Goal: Task Accomplishment & Management: Complete application form

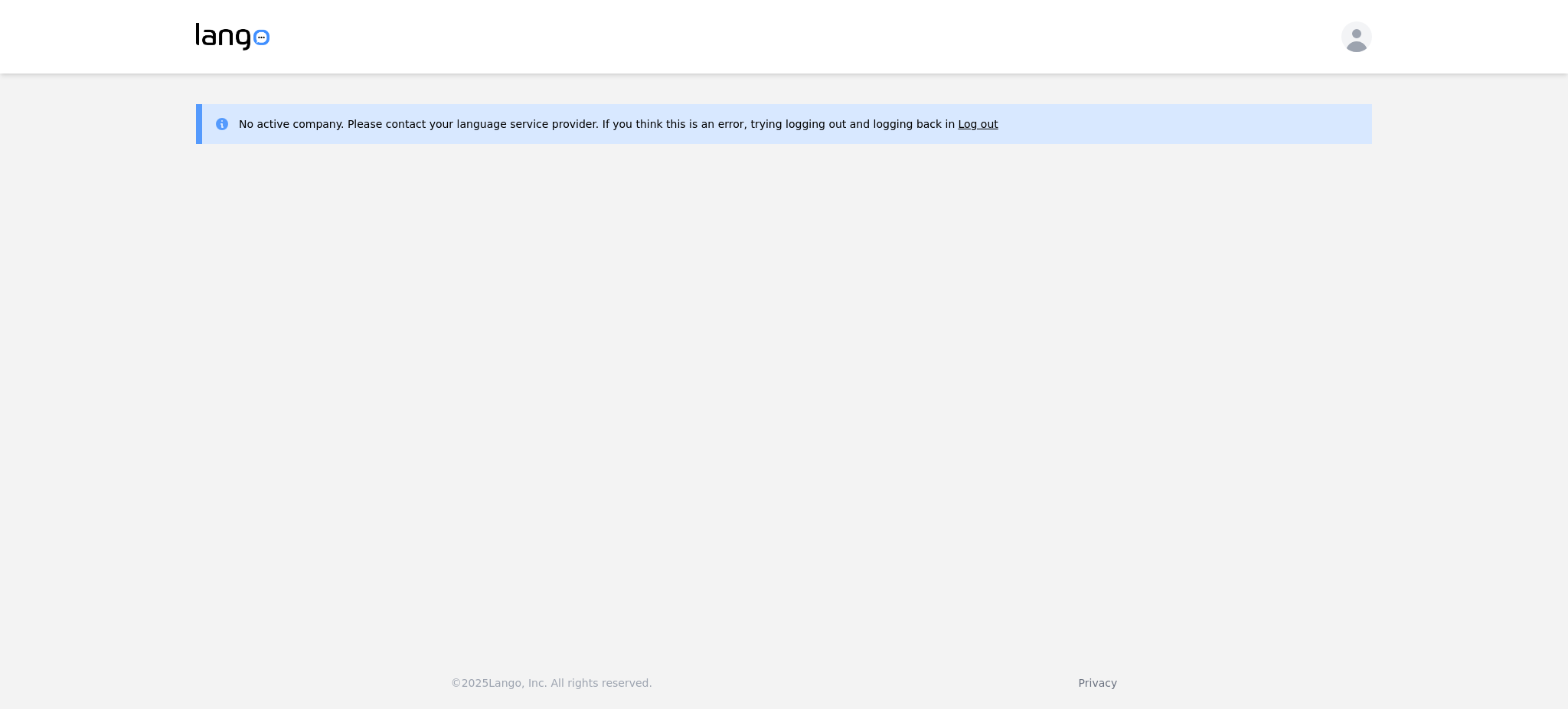
click at [1357, 39] on icon "button" at bounding box center [1357, 40] width 31 height 31
click at [1290, 84] on button "Log out" at bounding box center [1292, 87] width 147 height 34
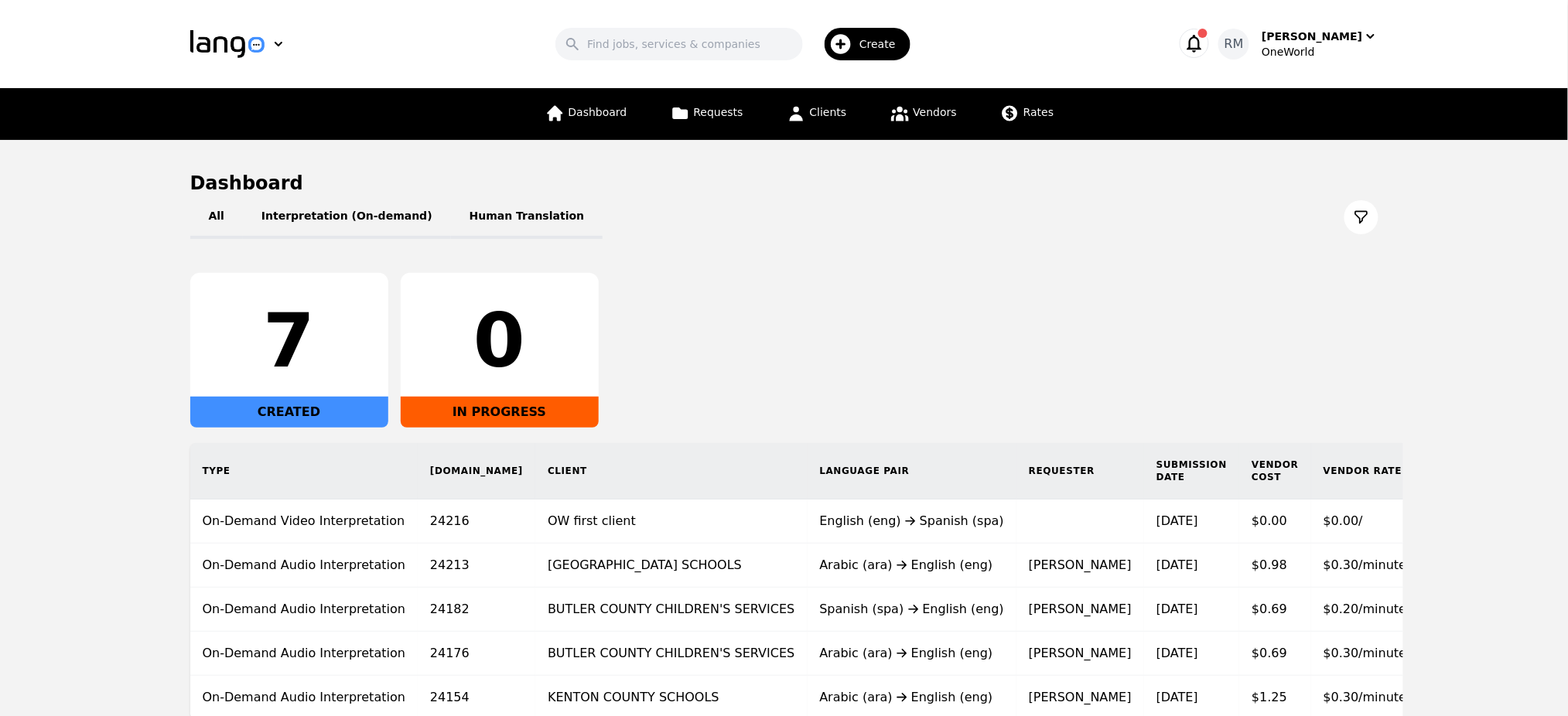
click at [885, 45] on span "Create" at bounding box center [882, 45] width 47 height 16
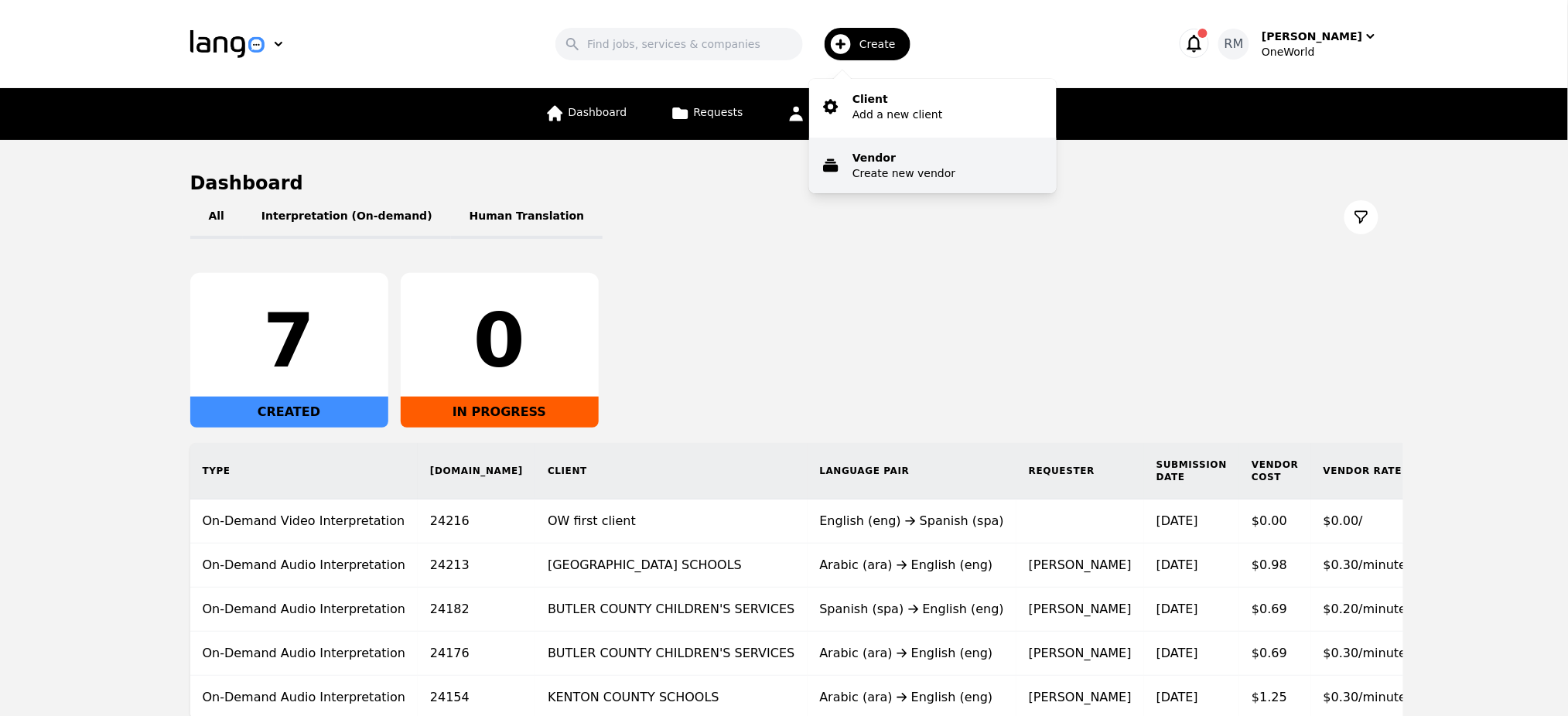
click at [922, 166] on p "Create new vendor" at bounding box center [904, 174] width 103 height 16
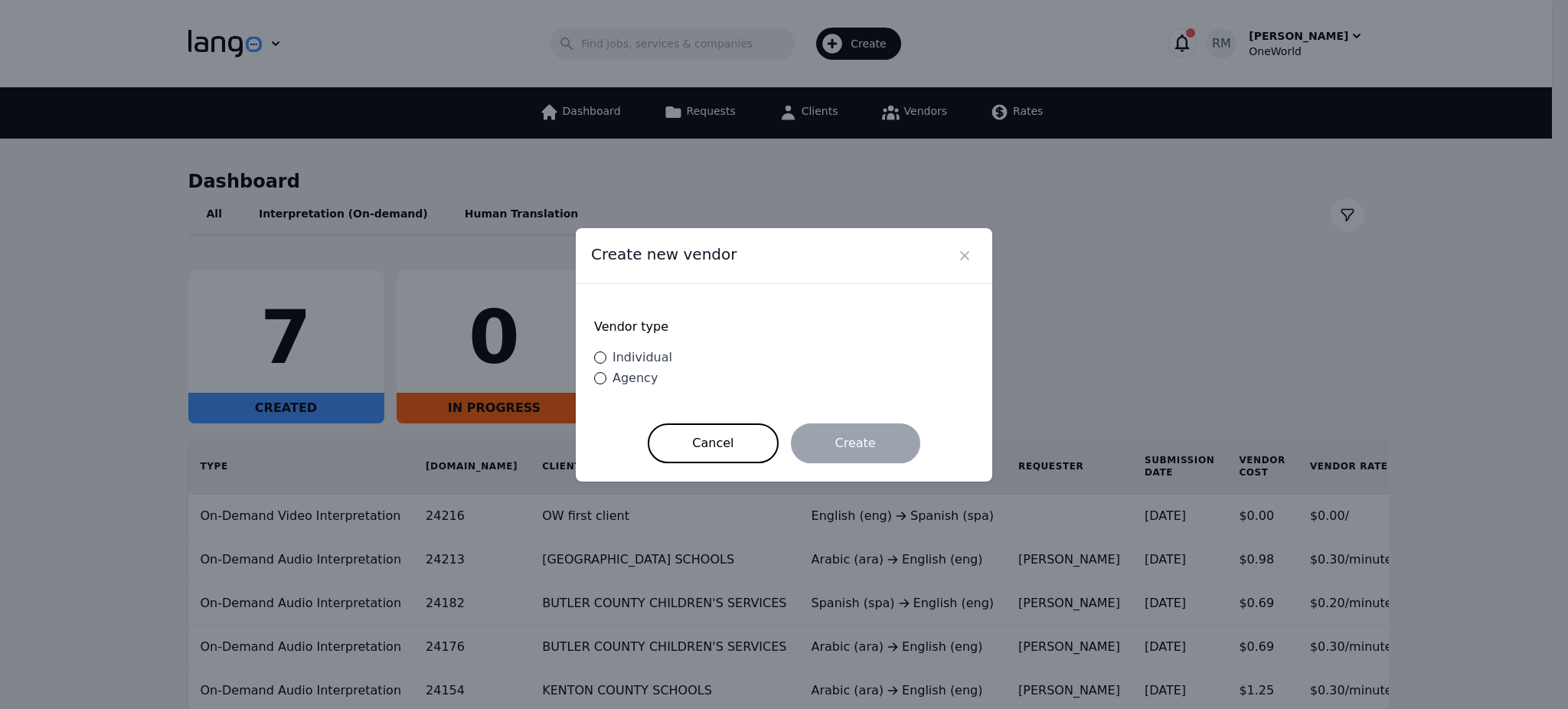
click at [635, 361] on span "Individual" at bounding box center [642, 357] width 60 height 15
click at [607, 361] on input "Individual" at bounding box center [601, 358] width 12 height 12
radio input "true"
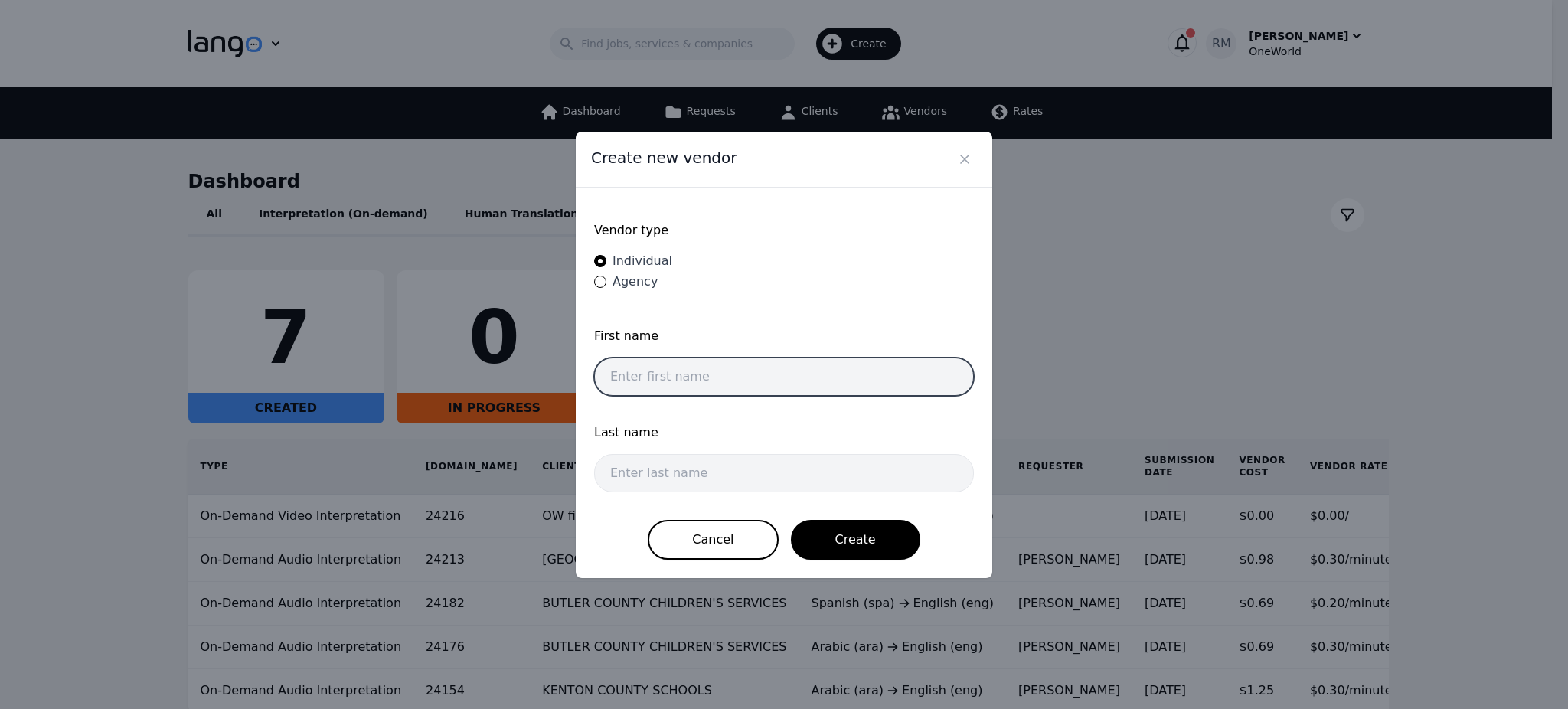
click at [700, 371] on input "text" at bounding box center [784, 376] width 380 height 38
type input "Test Account"
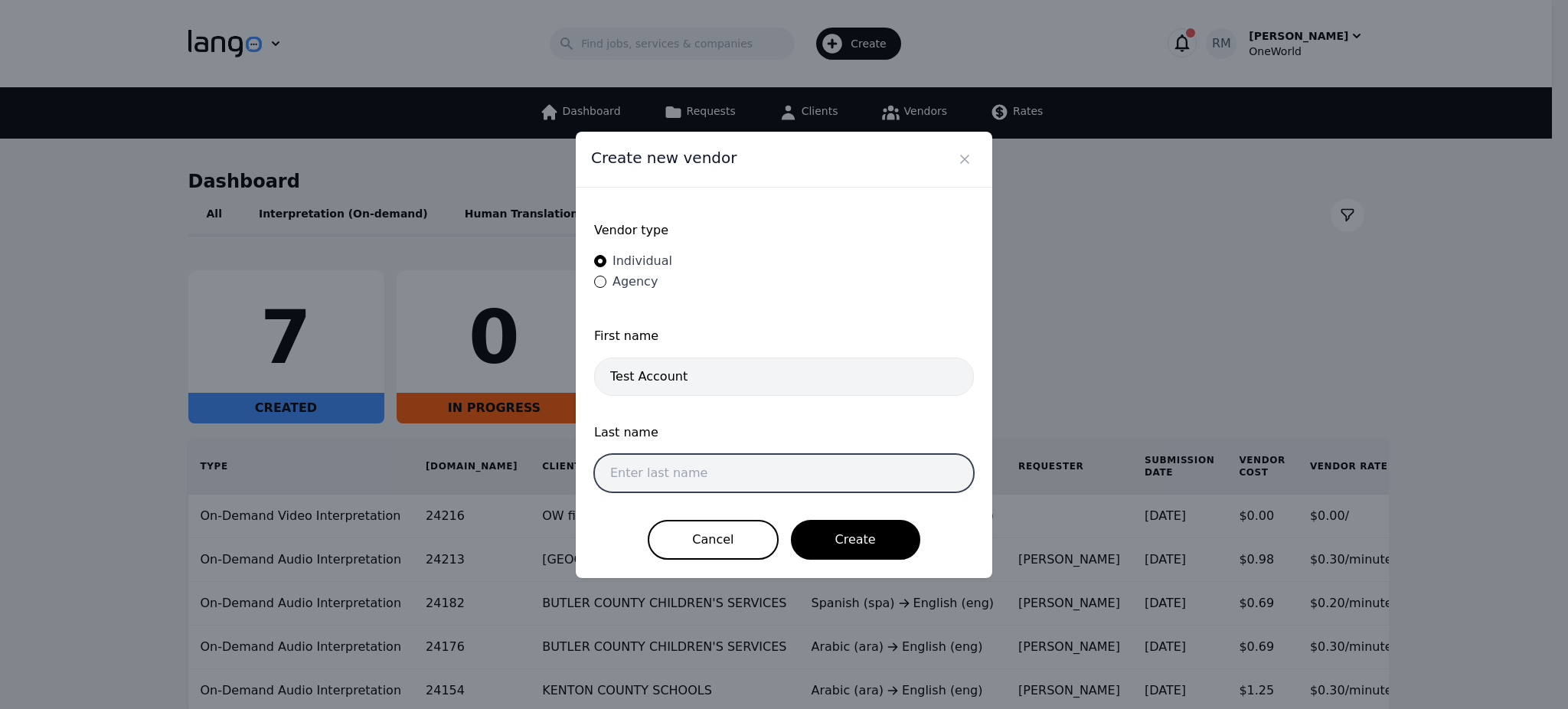
click at [725, 476] on input "text" at bounding box center [784, 473] width 380 height 38
type input "Test Account"
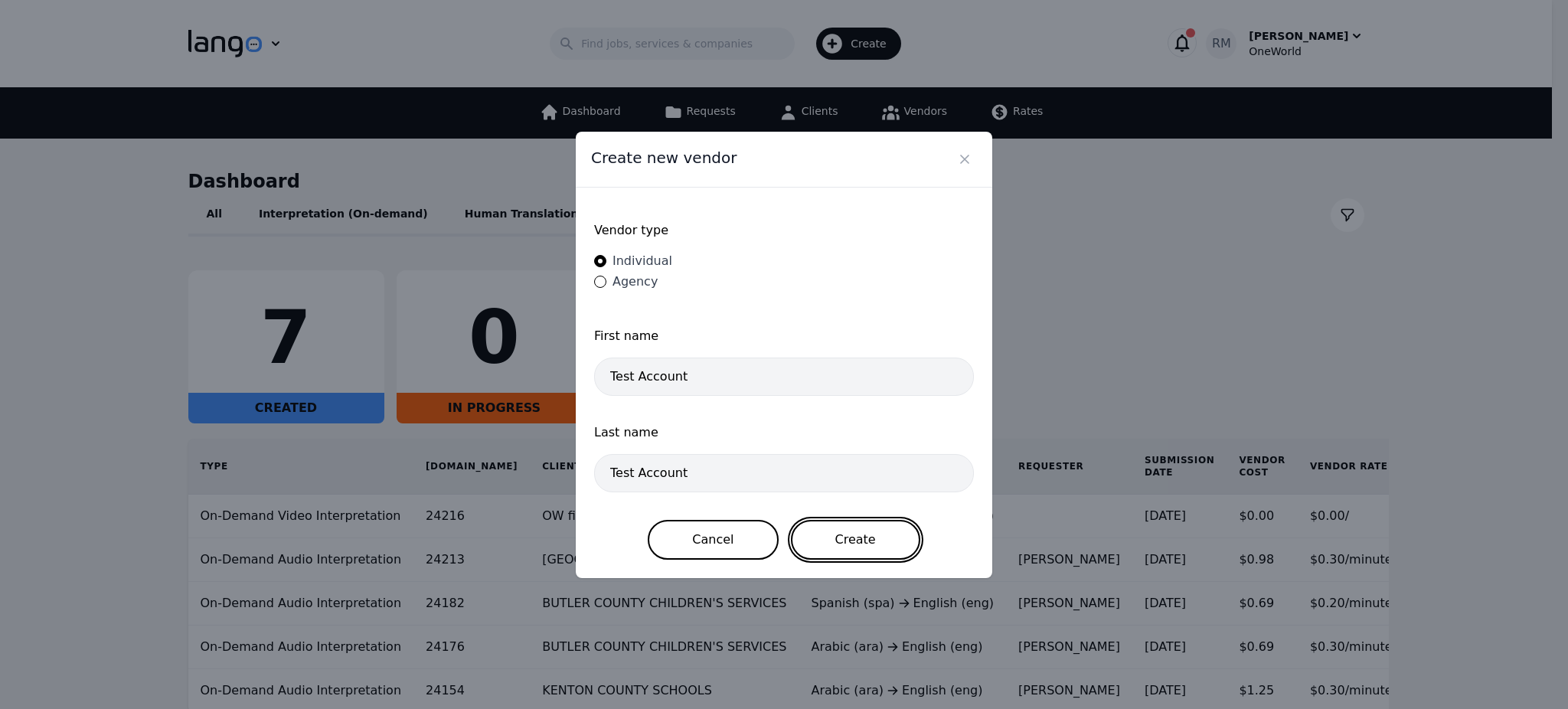
click at [823, 540] on button "Create" at bounding box center [855, 539] width 129 height 39
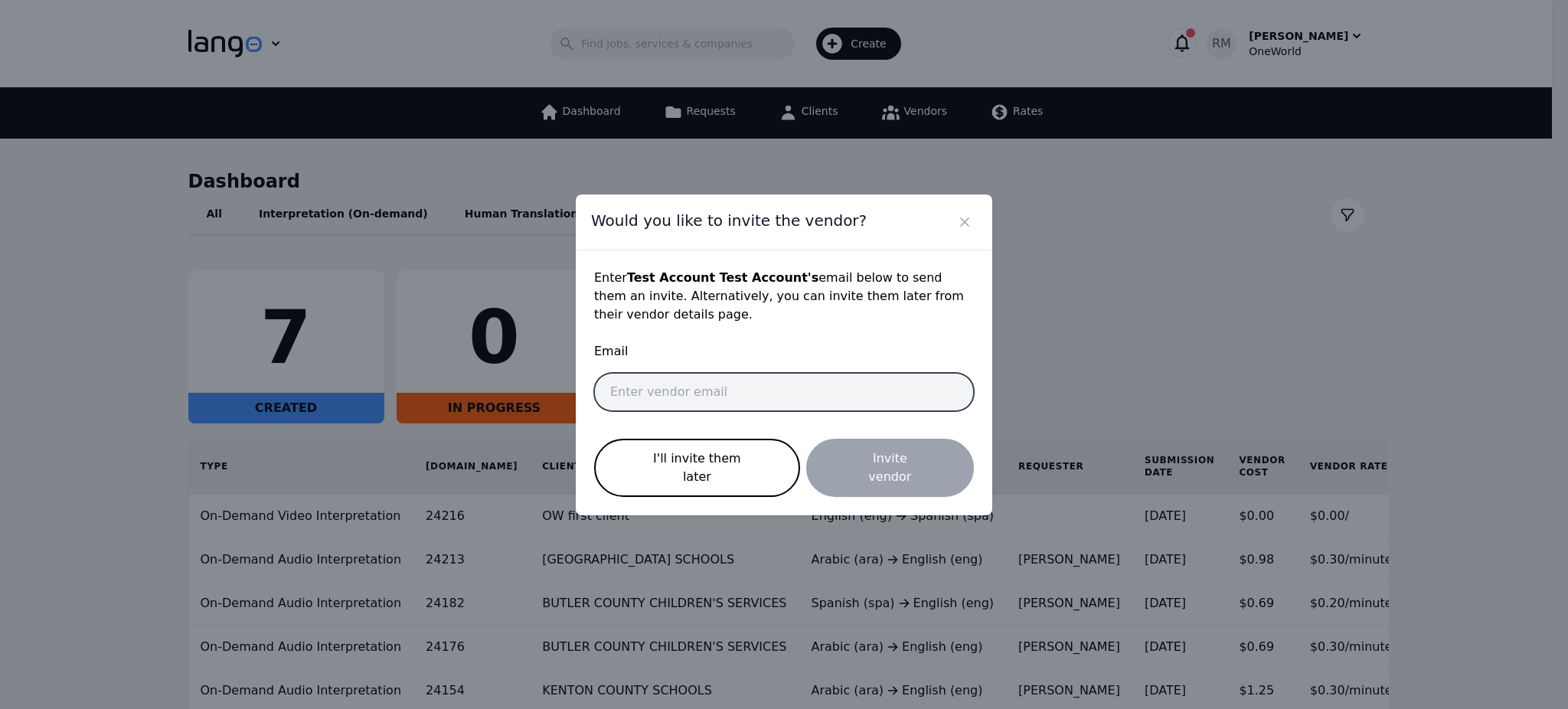
click at [754, 402] on input "email" at bounding box center [784, 392] width 380 height 38
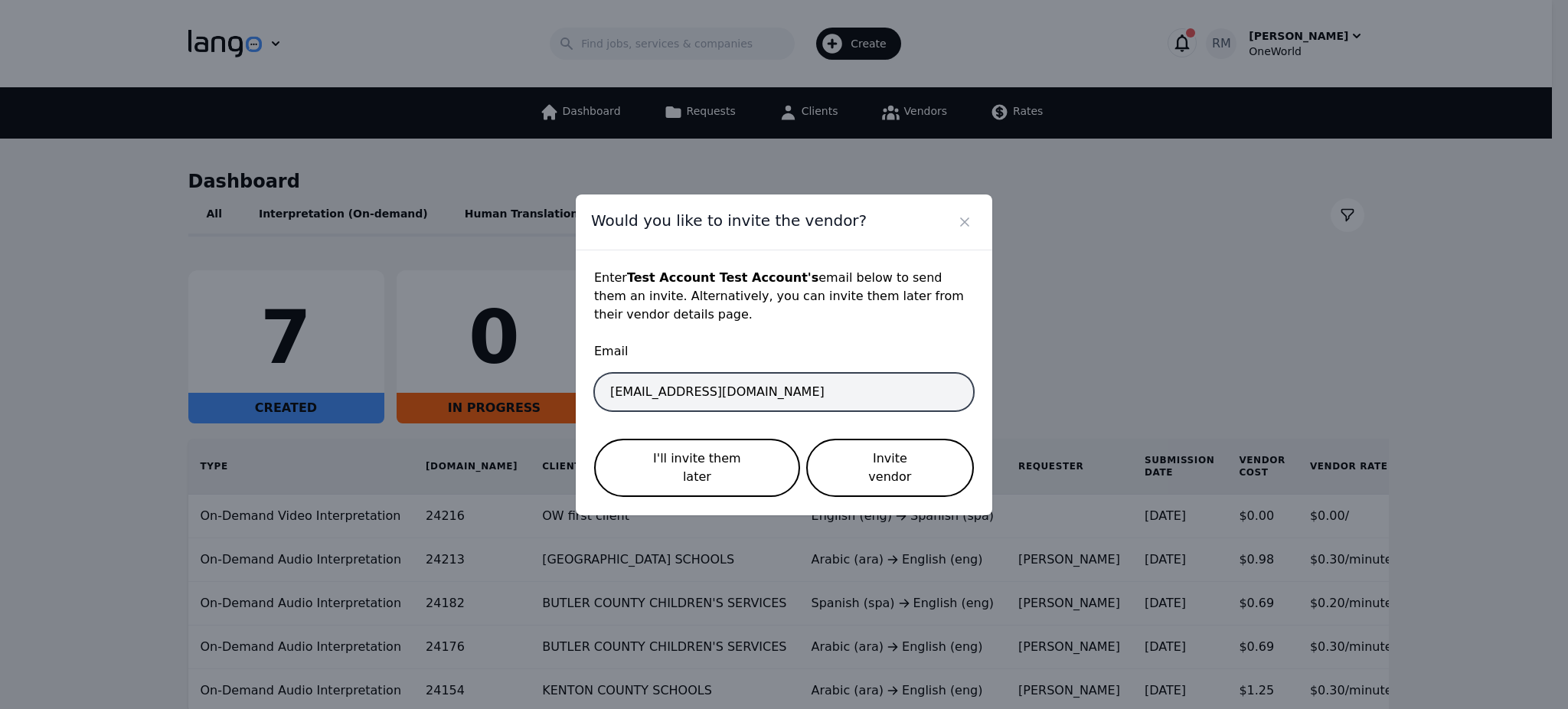
type input "mauricioherrartejob@gmail.com"
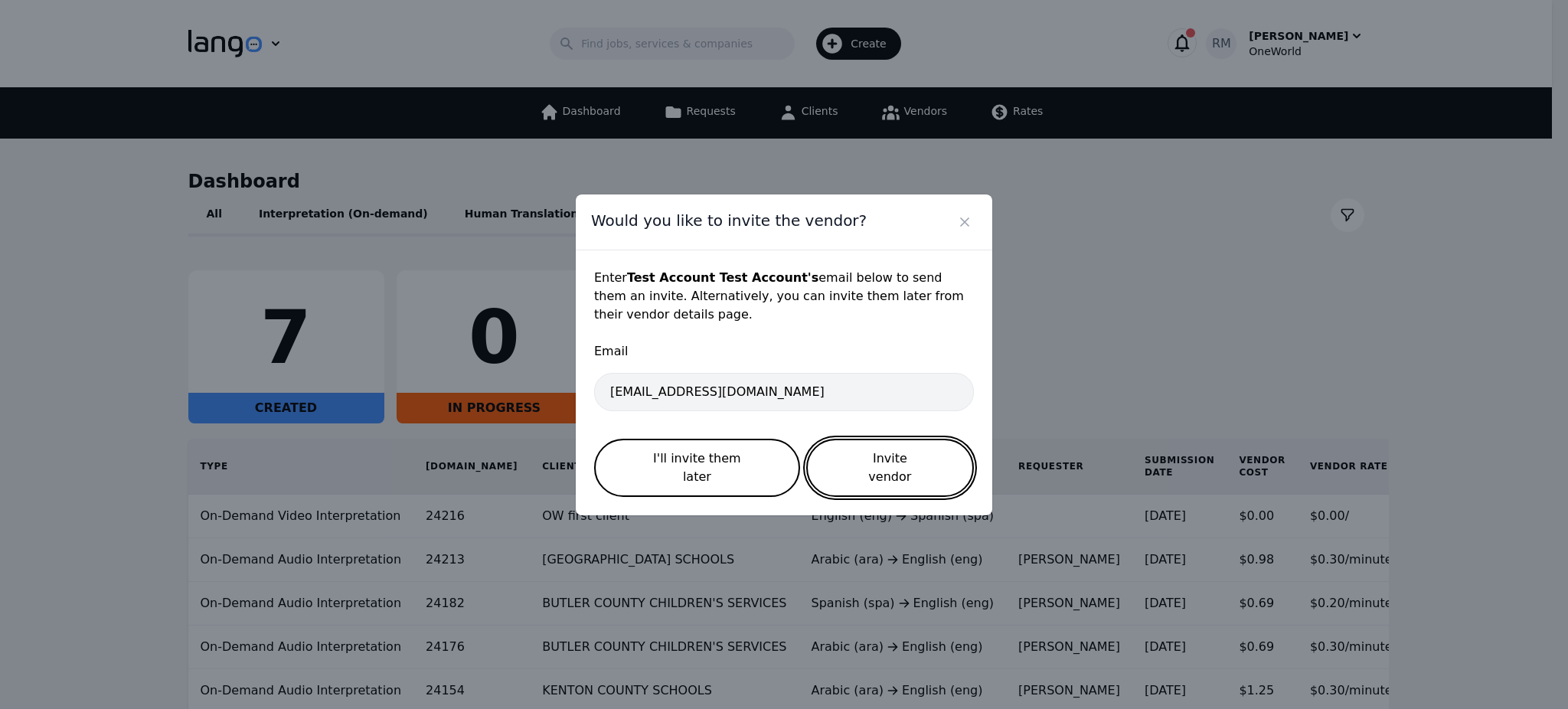
click at [868, 454] on button "Invite vendor" at bounding box center [890, 468] width 168 height 58
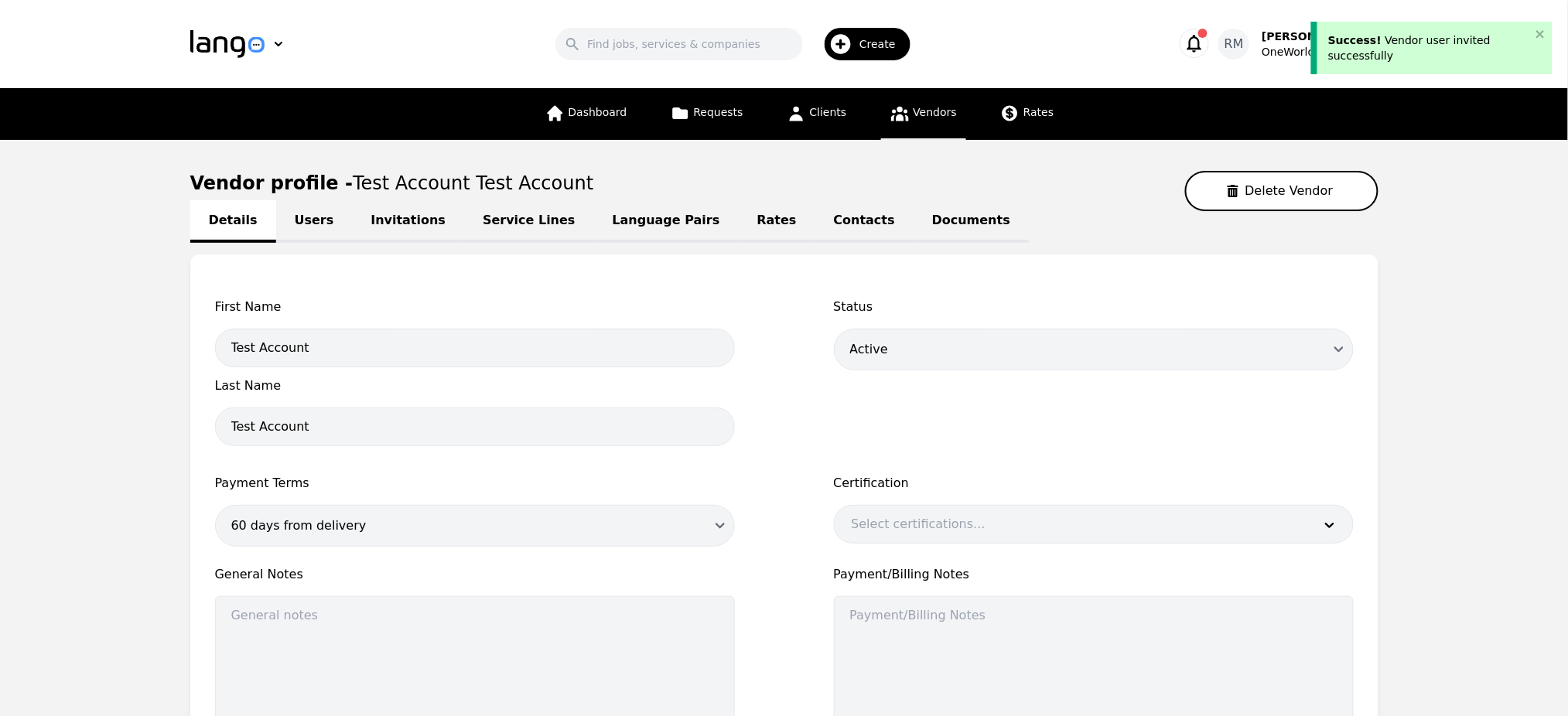
click at [388, 233] on link "Invitations" at bounding box center [407, 221] width 112 height 42
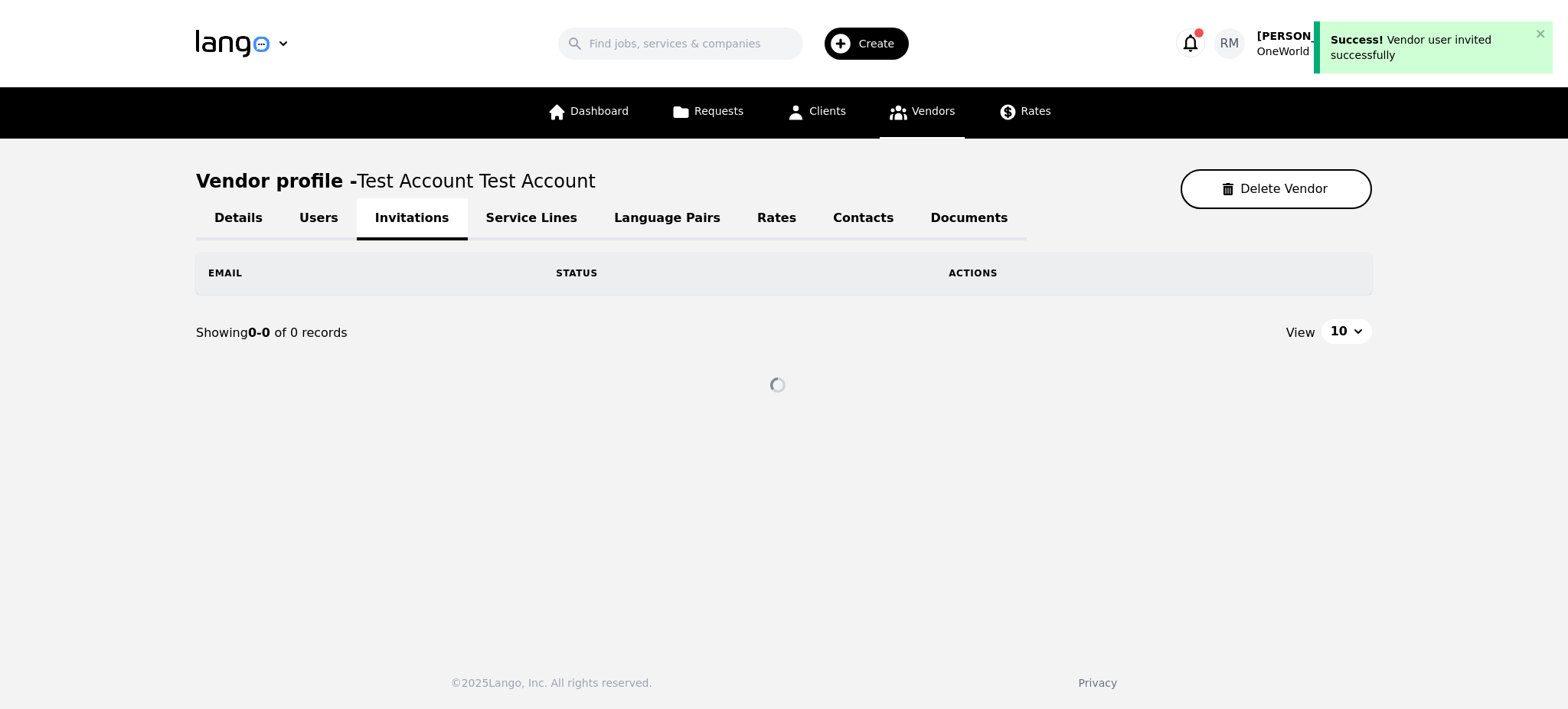
click at [498, 224] on link "Service Lines" at bounding box center [532, 219] width 128 height 42
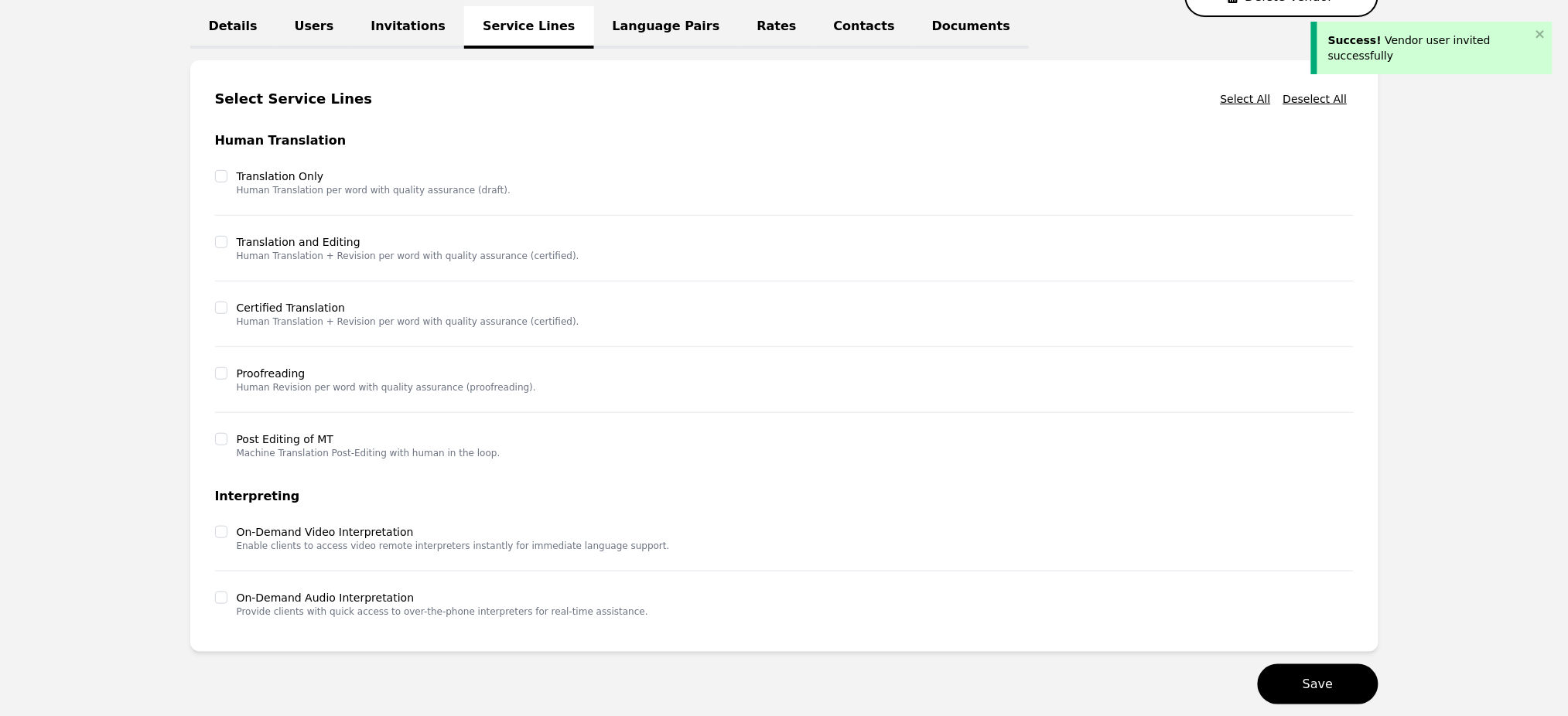
scroll to position [280, 0]
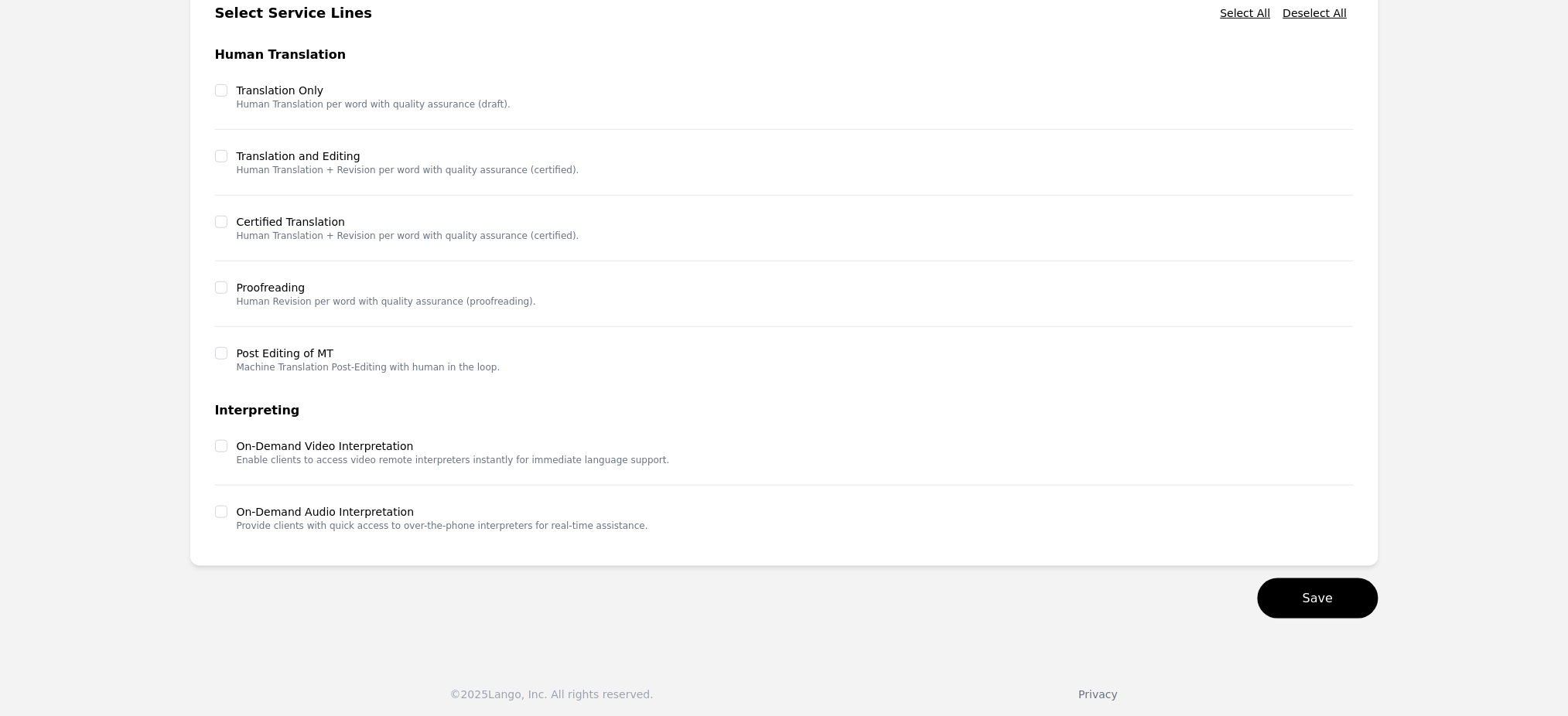
click at [227, 451] on div at bounding box center [221, 446] width 13 height 16
click at [223, 446] on input "checkbox" at bounding box center [221, 446] width 13 height 13
checkbox input "true"
click at [220, 515] on input "checkbox" at bounding box center [221, 512] width 13 height 13
checkbox input "true"
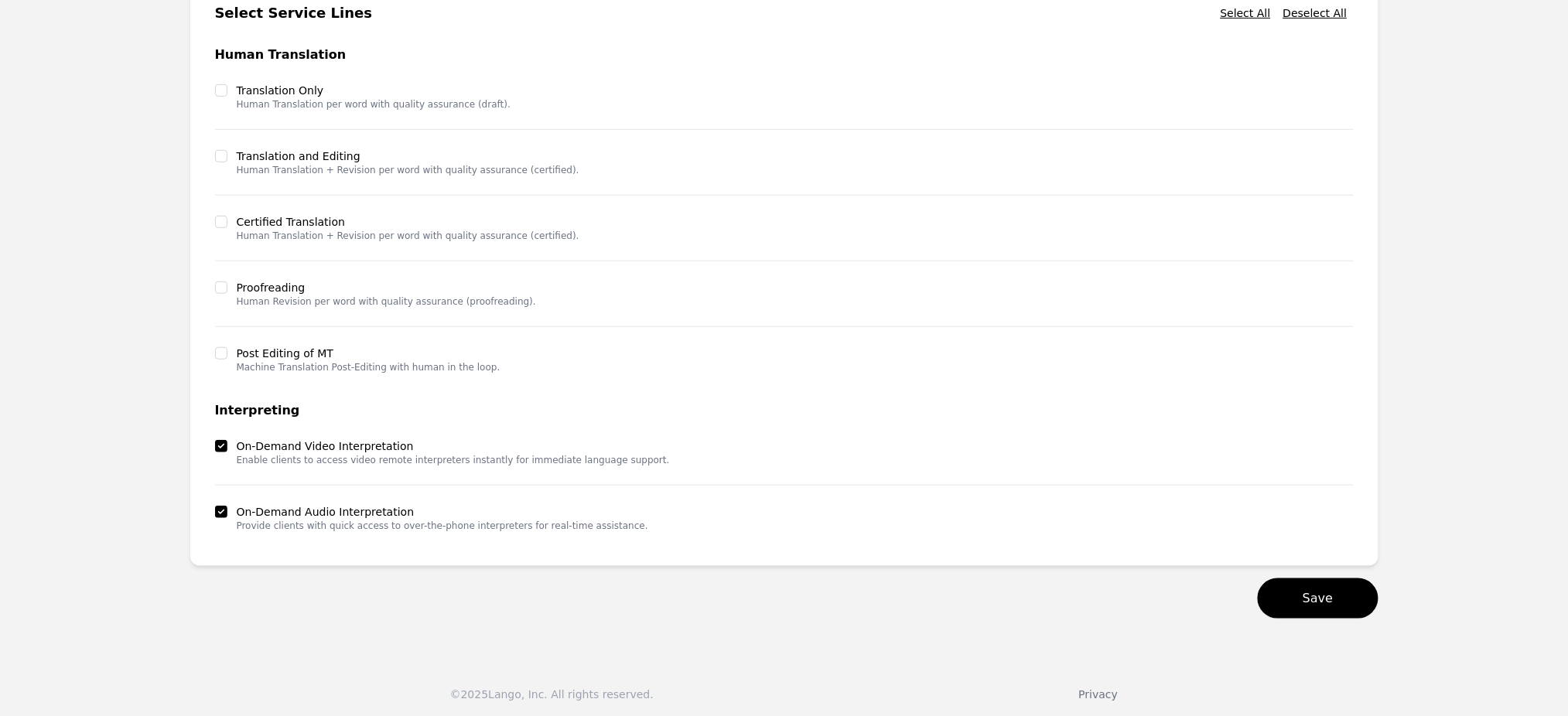
click at [1329, 616] on main "Vendor profile - Test Account Test Account Delete Vendor Details Users Invitati…" at bounding box center [784, 255] width 1568 height 789
click at [1334, 595] on button "Save" at bounding box center [1317, 598] width 120 height 40
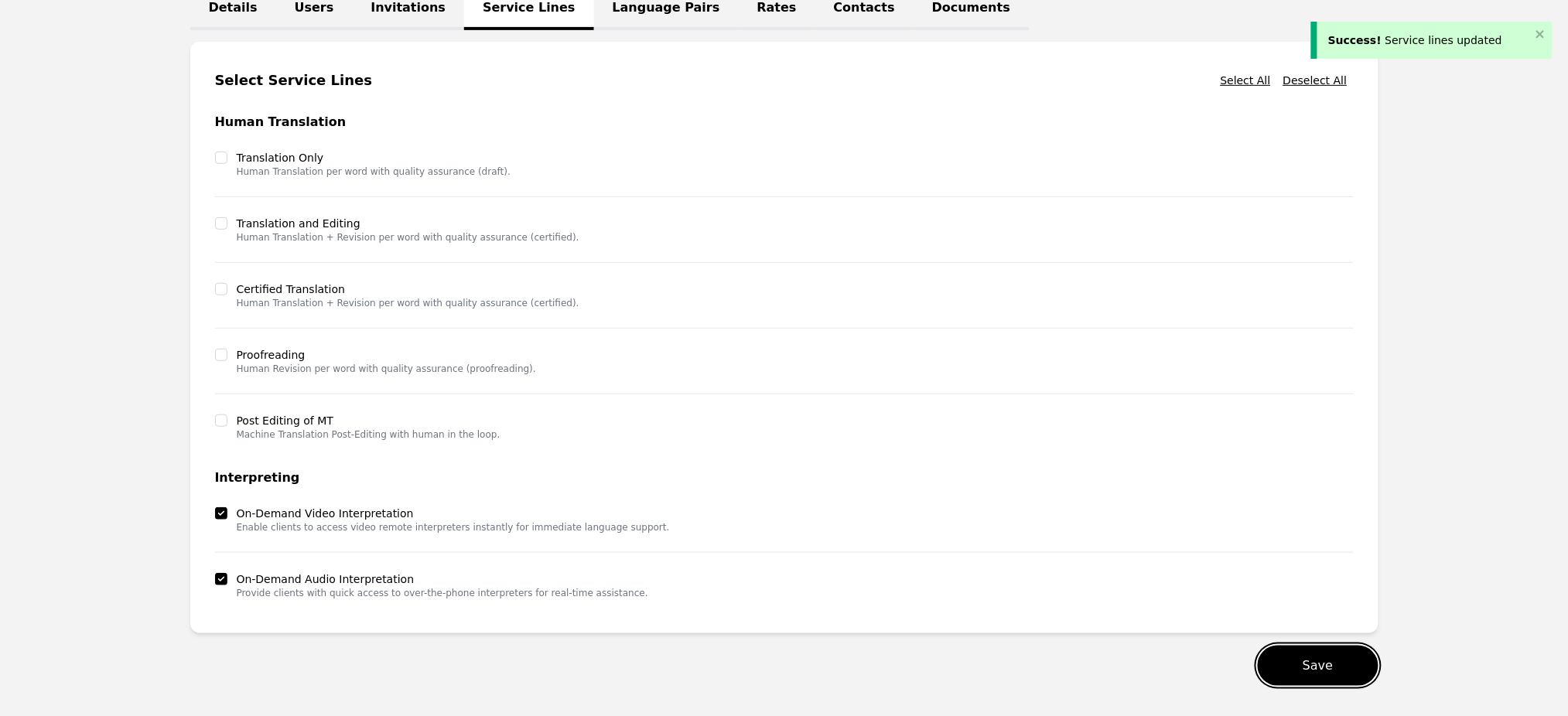
scroll to position [177, 0]
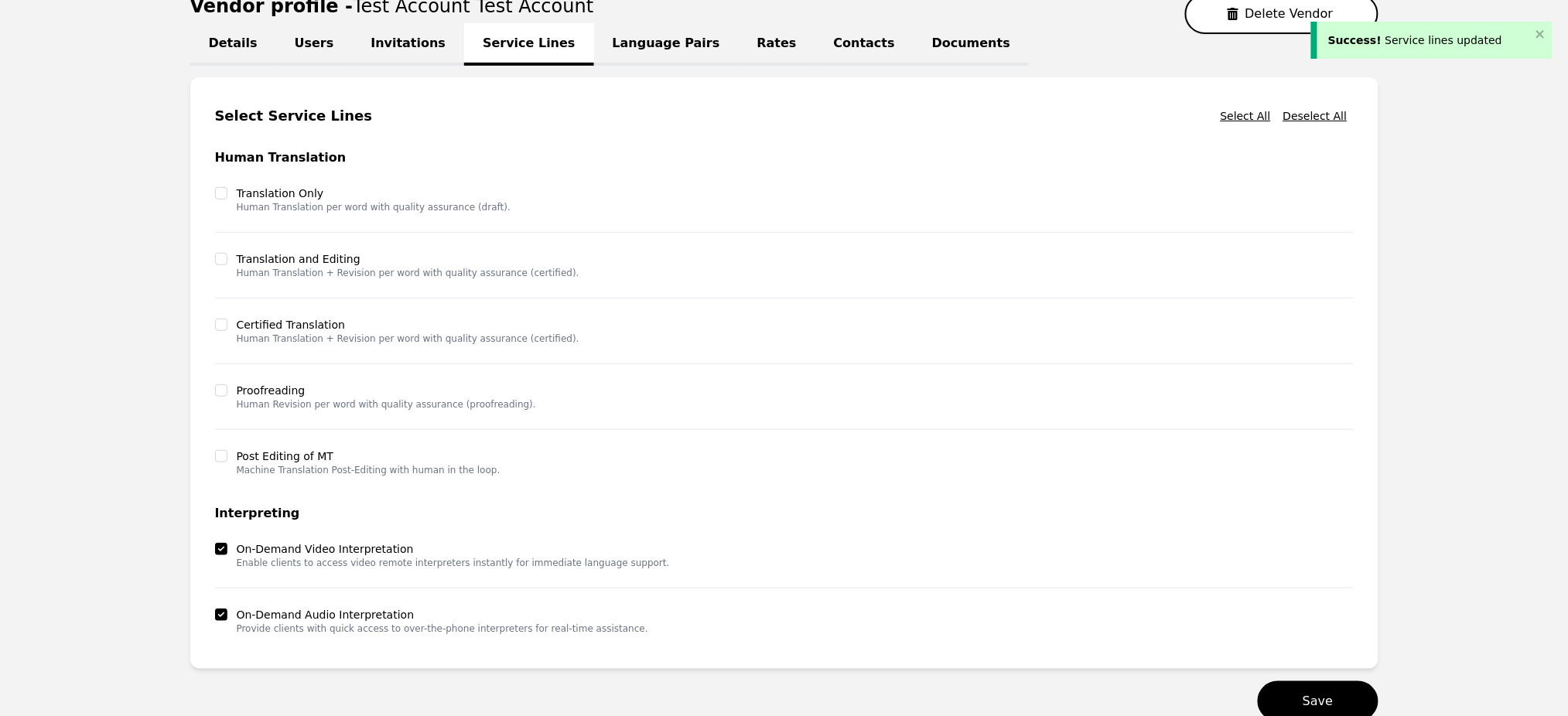
click at [631, 34] on link "Language Pairs" at bounding box center [666, 45] width 145 height 42
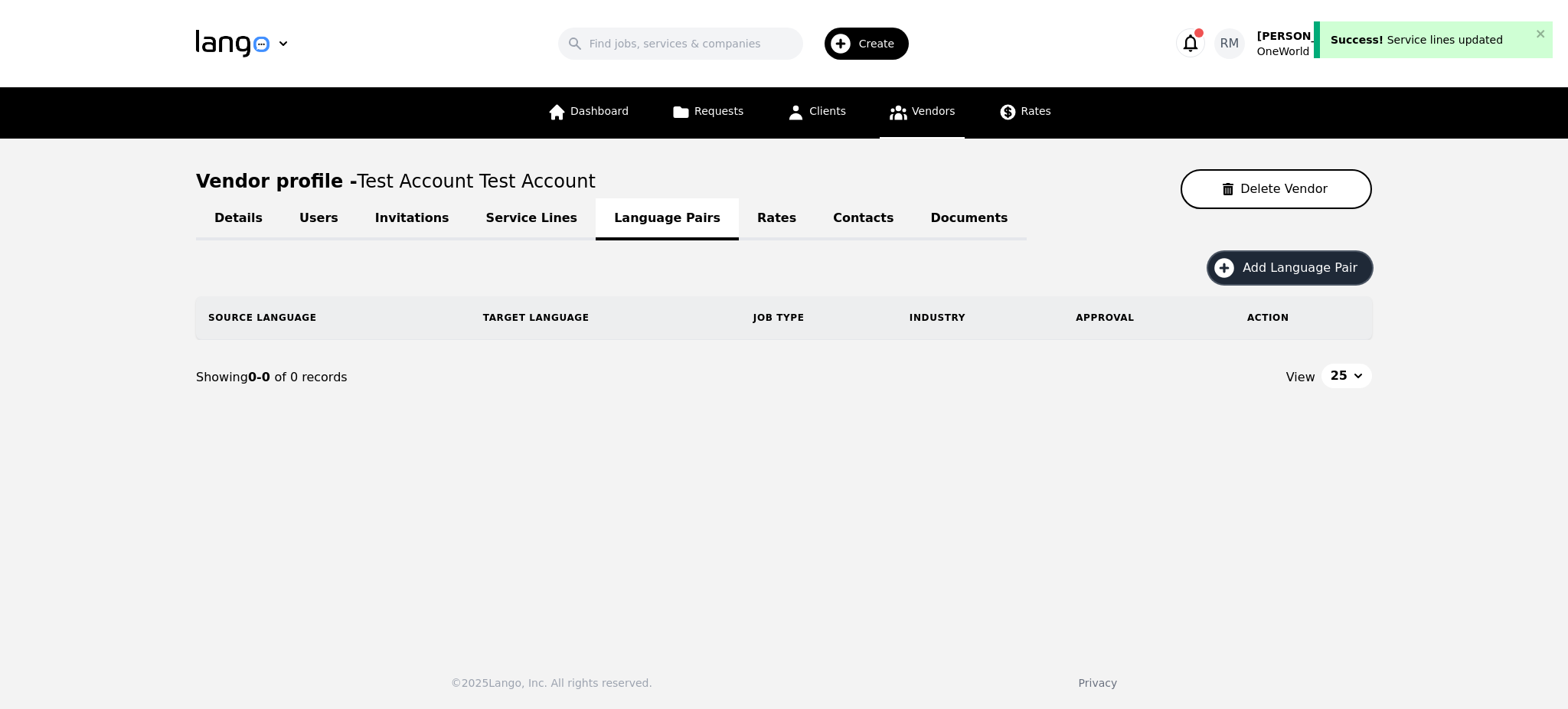
click at [1283, 262] on span "Add Language Pair" at bounding box center [1306, 268] width 125 height 19
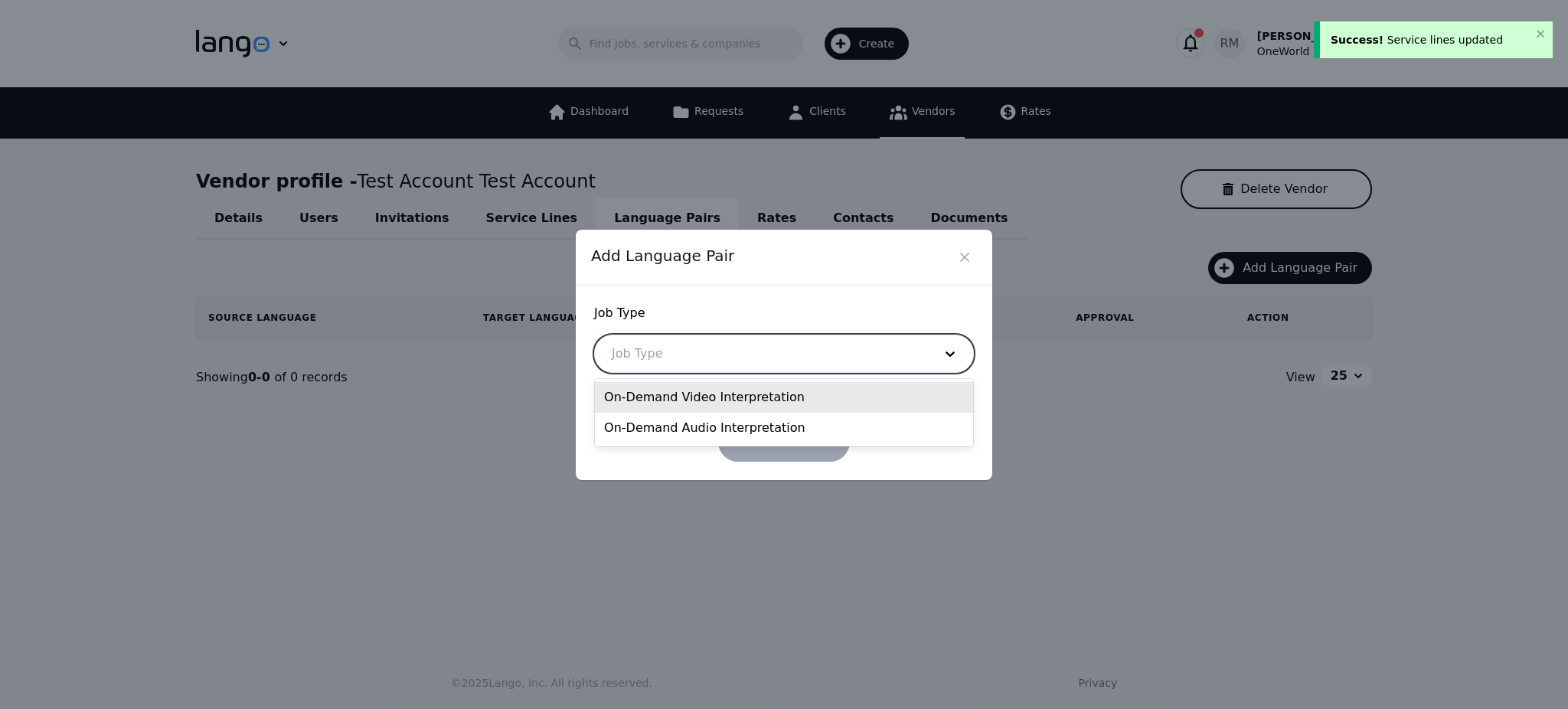
click at [772, 361] on div at bounding box center [761, 353] width 332 height 36
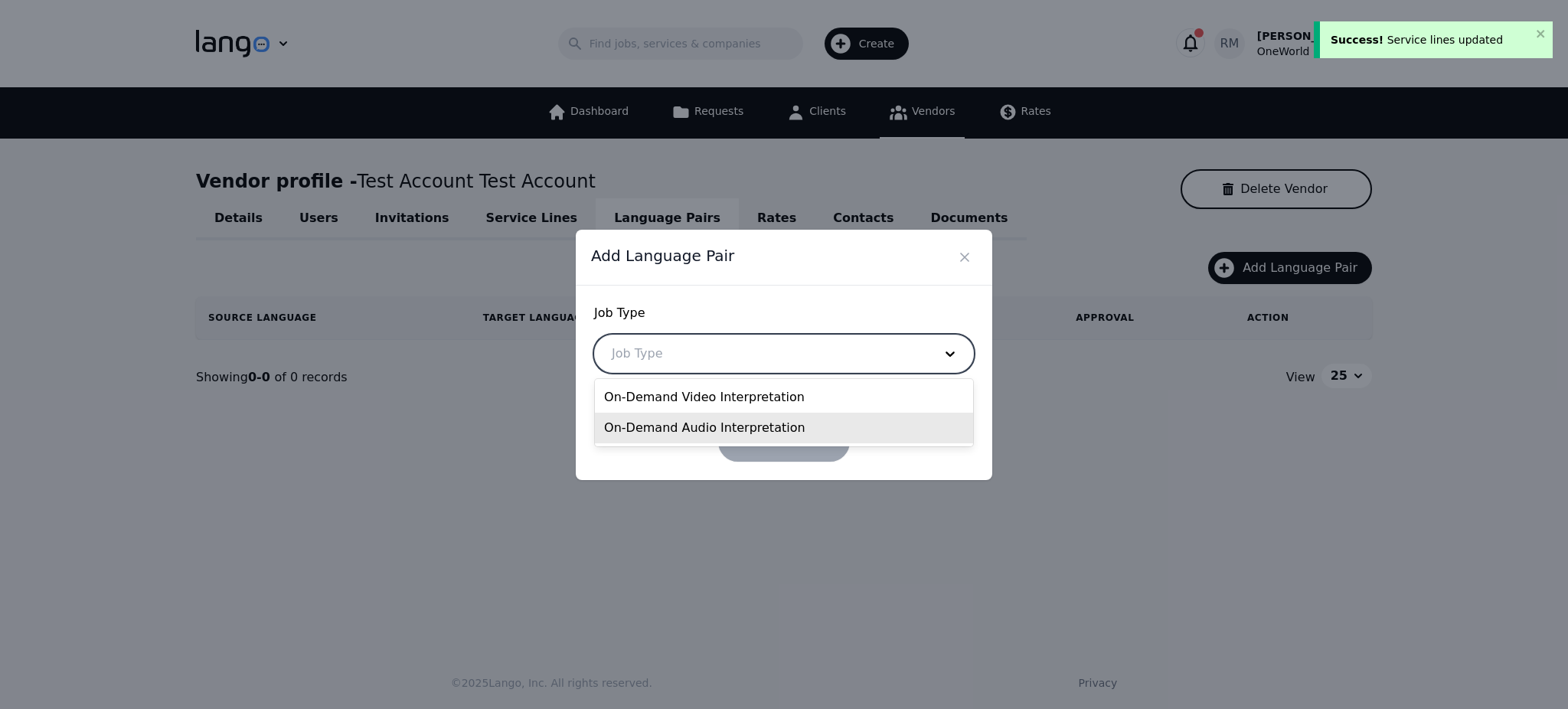
click at [728, 427] on div "On-Demand Audio Interpretation" at bounding box center [784, 428] width 378 height 31
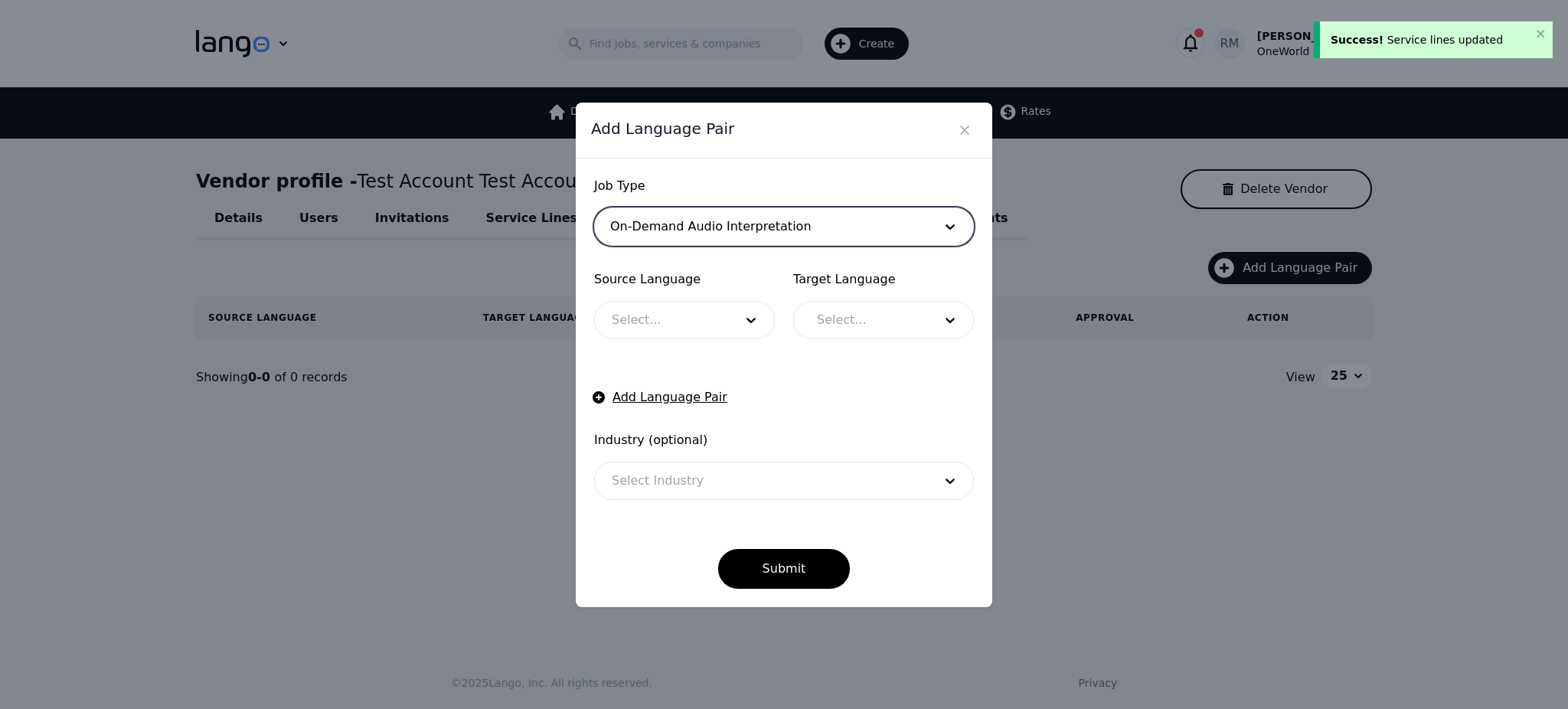
click at [704, 328] on div at bounding box center [662, 320] width 133 height 36
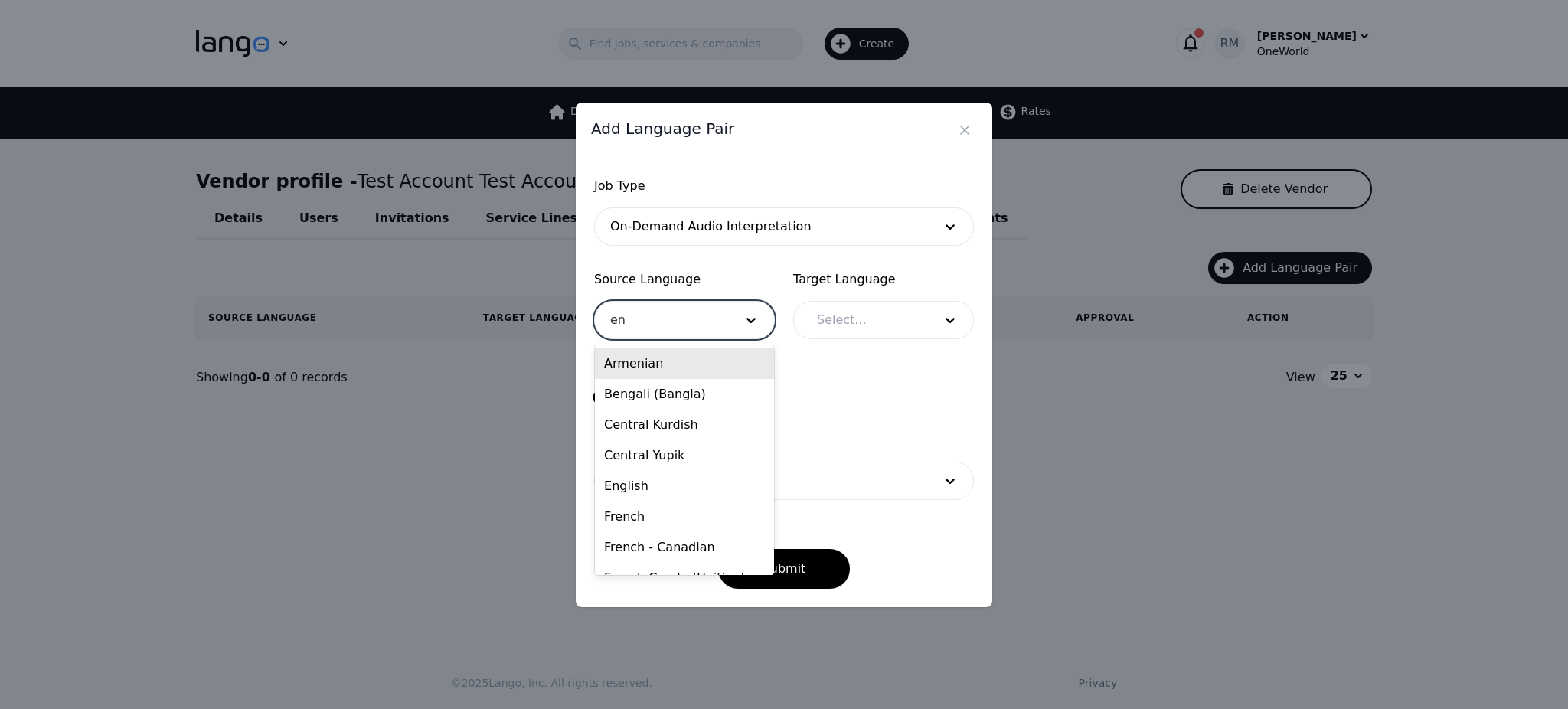
type input "eng"
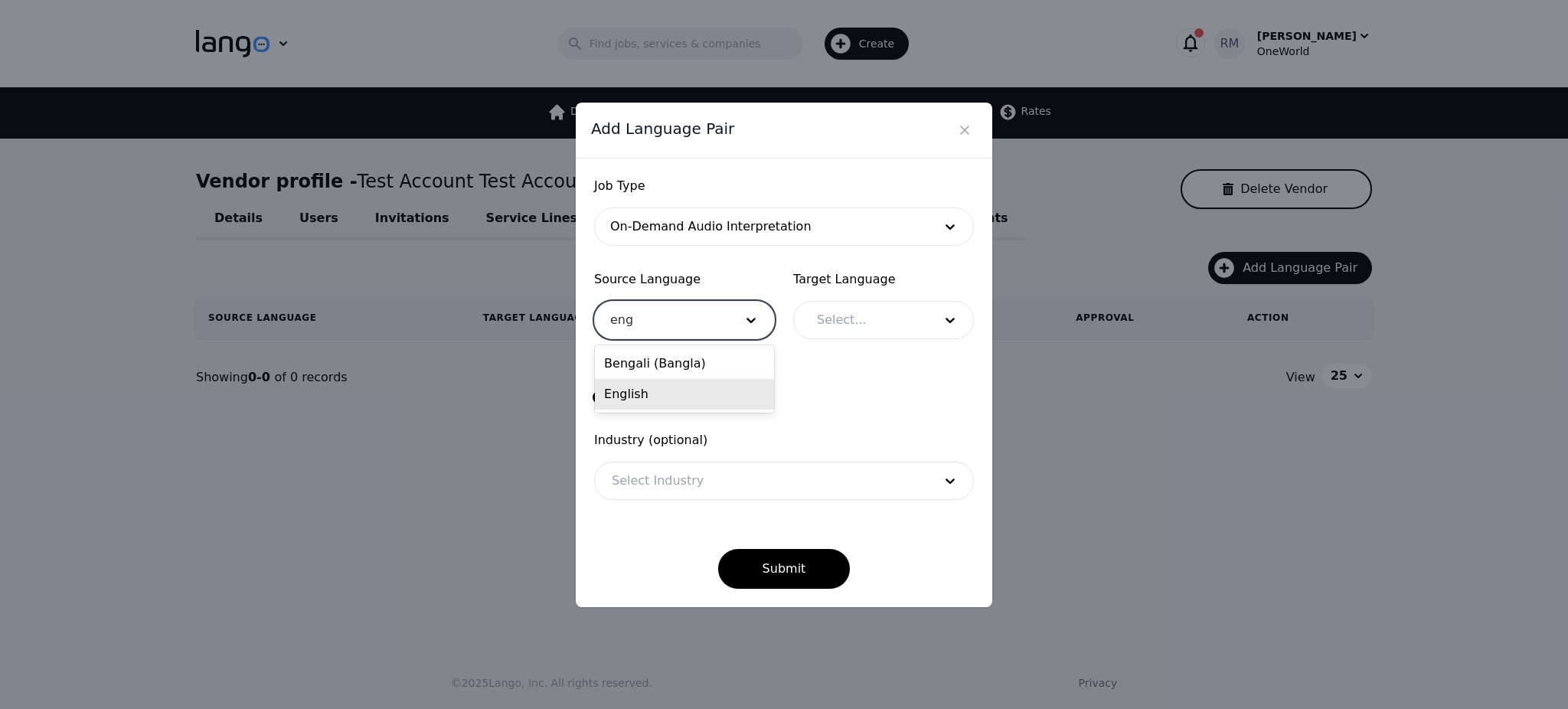
click at [670, 394] on div "English" at bounding box center [685, 395] width 180 height 31
click at [871, 312] on div at bounding box center [864, 320] width 127 height 36
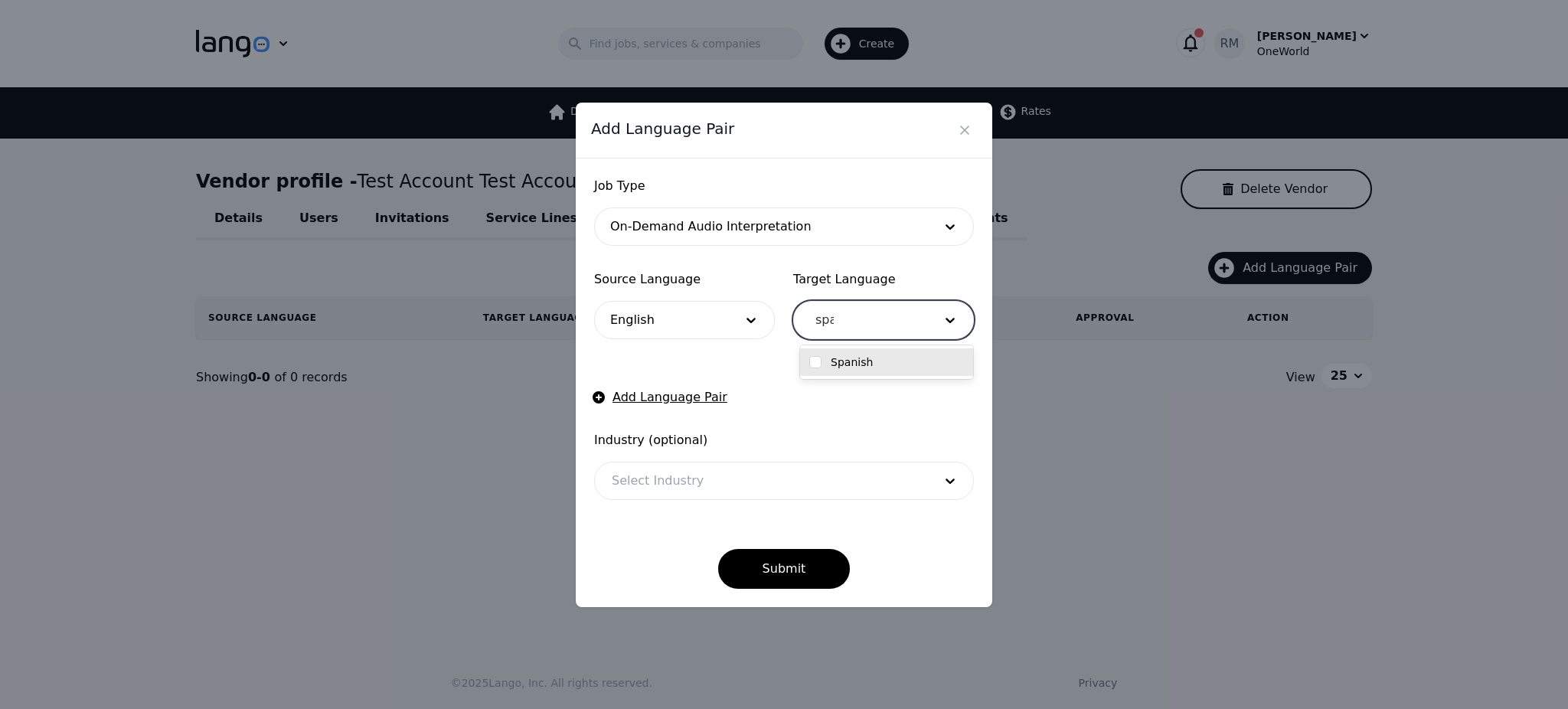
type input "span"
click at [846, 359] on label "Spanish" at bounding box center [851, 362] width 42 height 15
checkbox input "true"
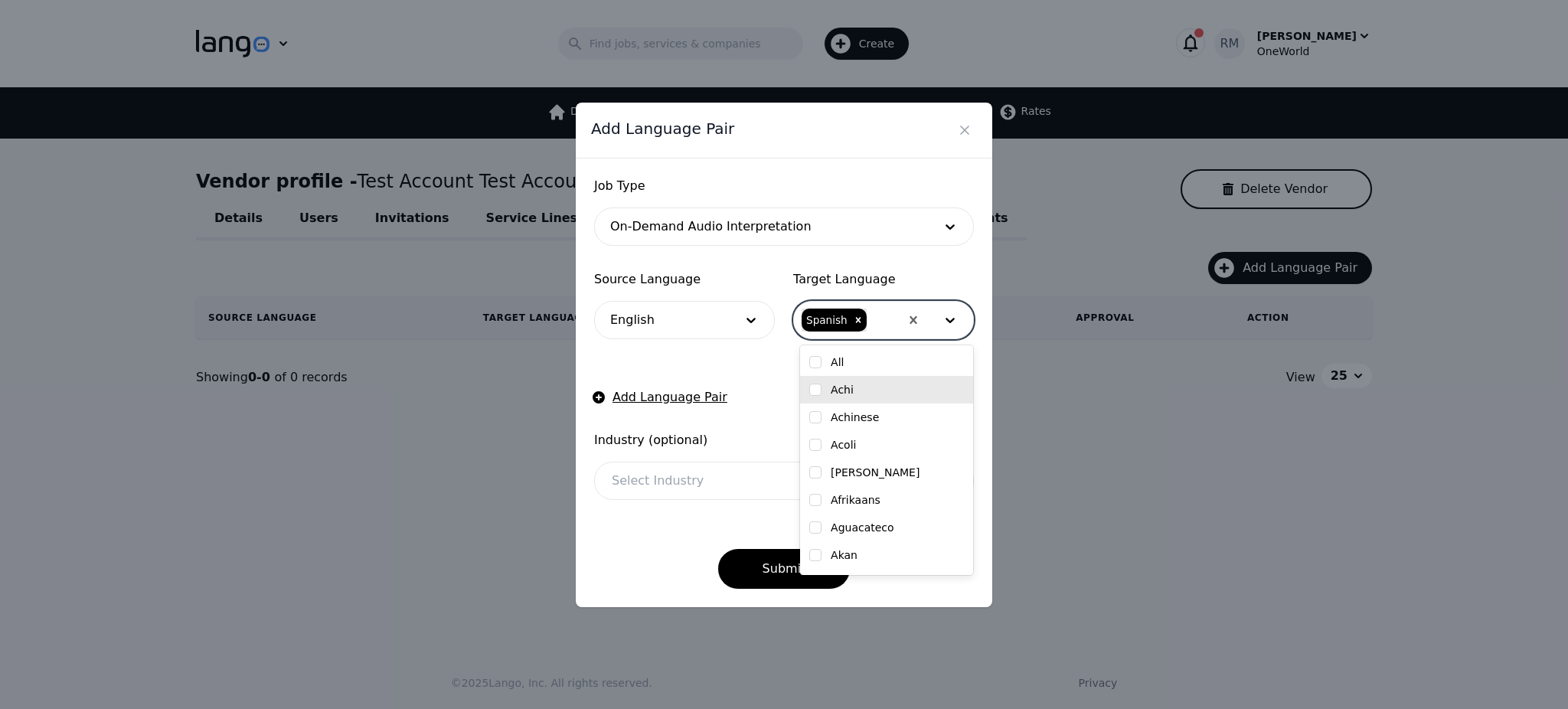
click at [755, 372] on form "Job Type On-Demand Audio Interpretation Source Language English Target Language…" at bounding box center [784, 383] width 380 height 412
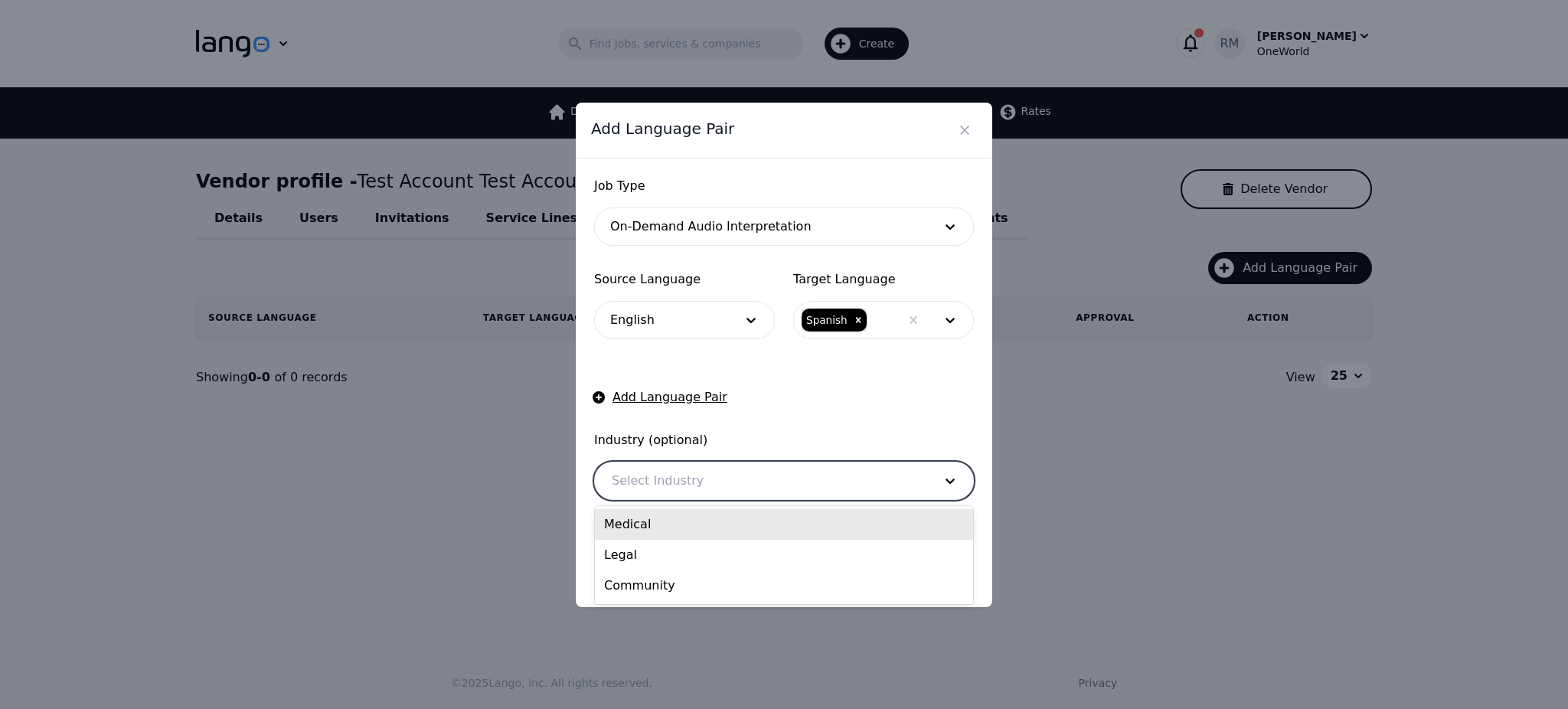
click at [811, 479] on div at bounding box center [761, 481] width 332 height 36
click at [668, 534] on div "Medical" at bounding box center [784, 525] width 378 height 31
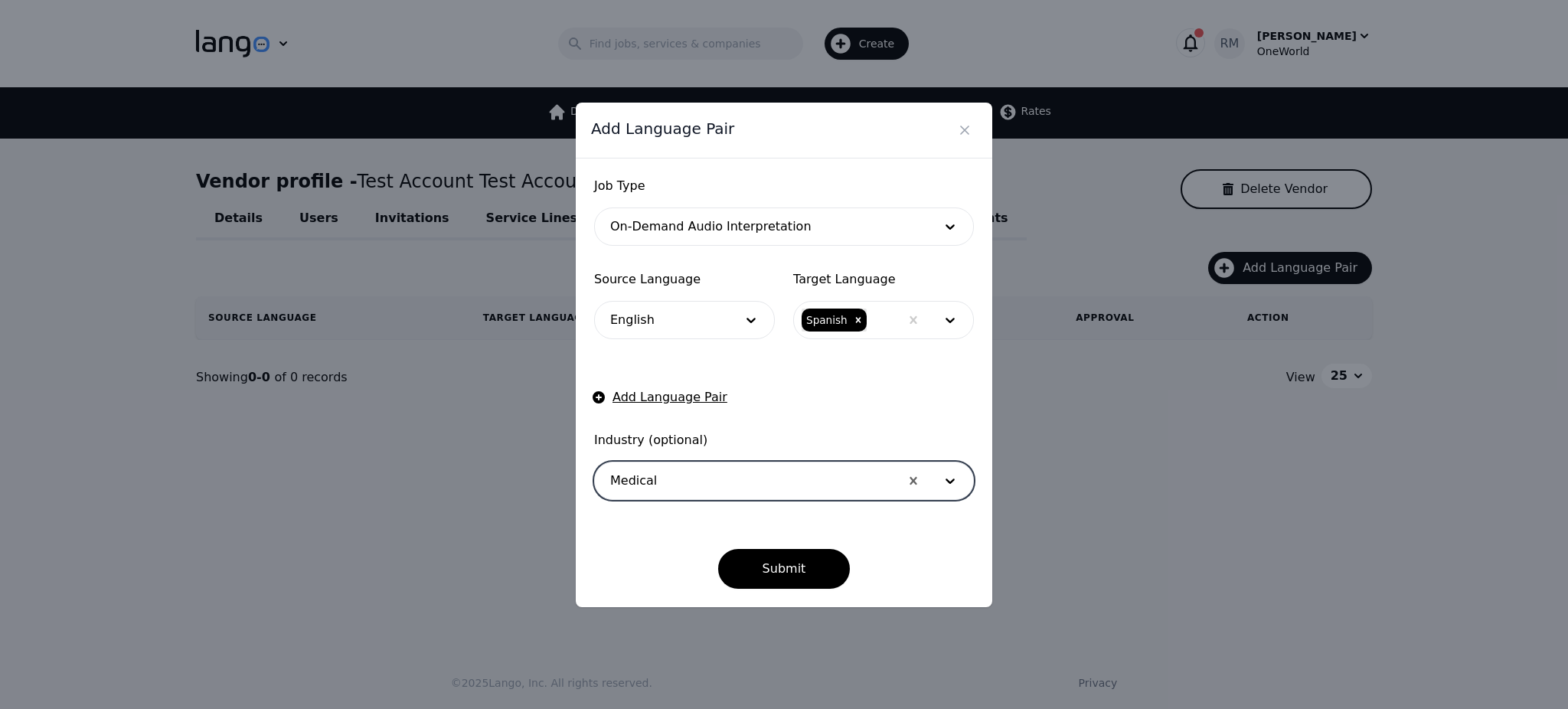
click at [745, 488] on div at bounding box center [748, 481] width 305 height 36
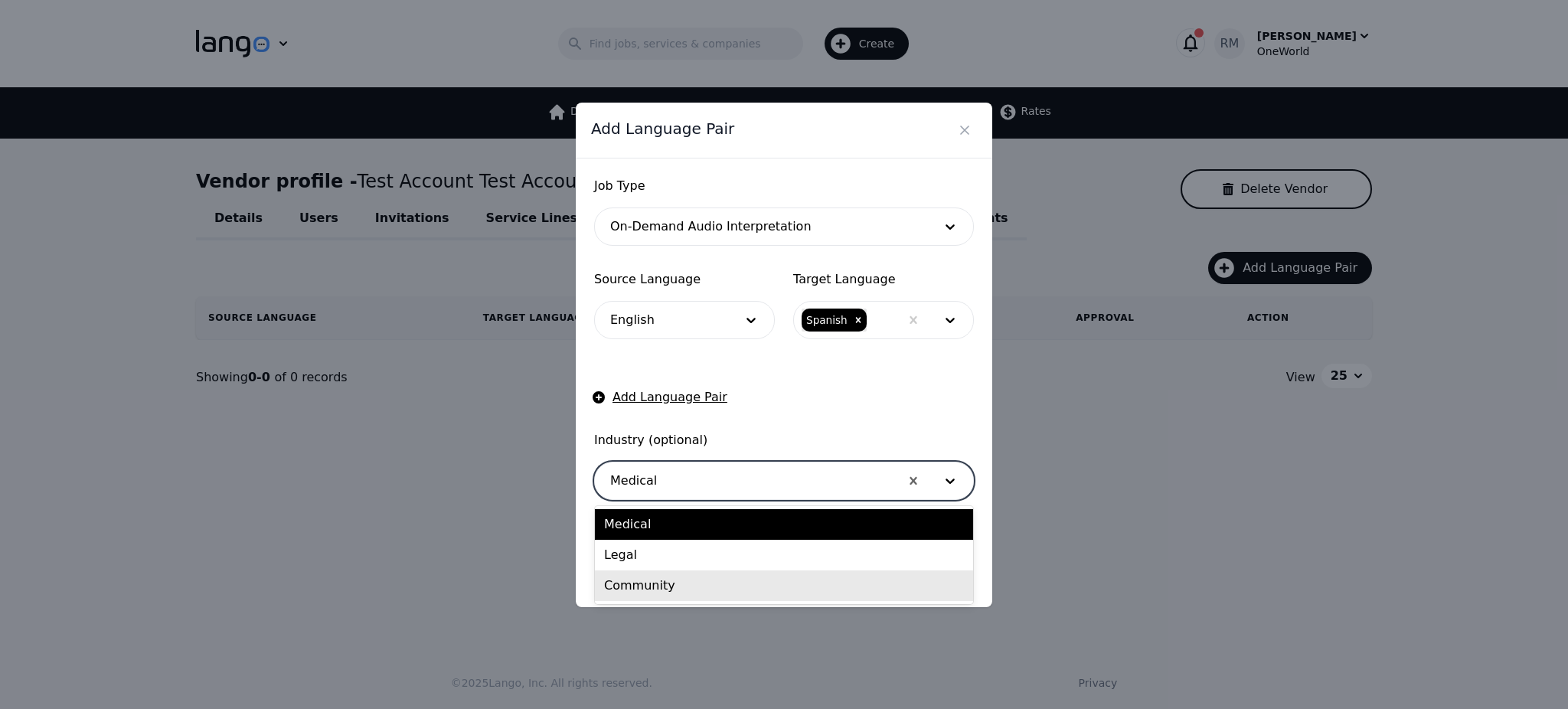
click at [674, 593] on div "Community" at bounding box center [784, 586] width 378 height 31
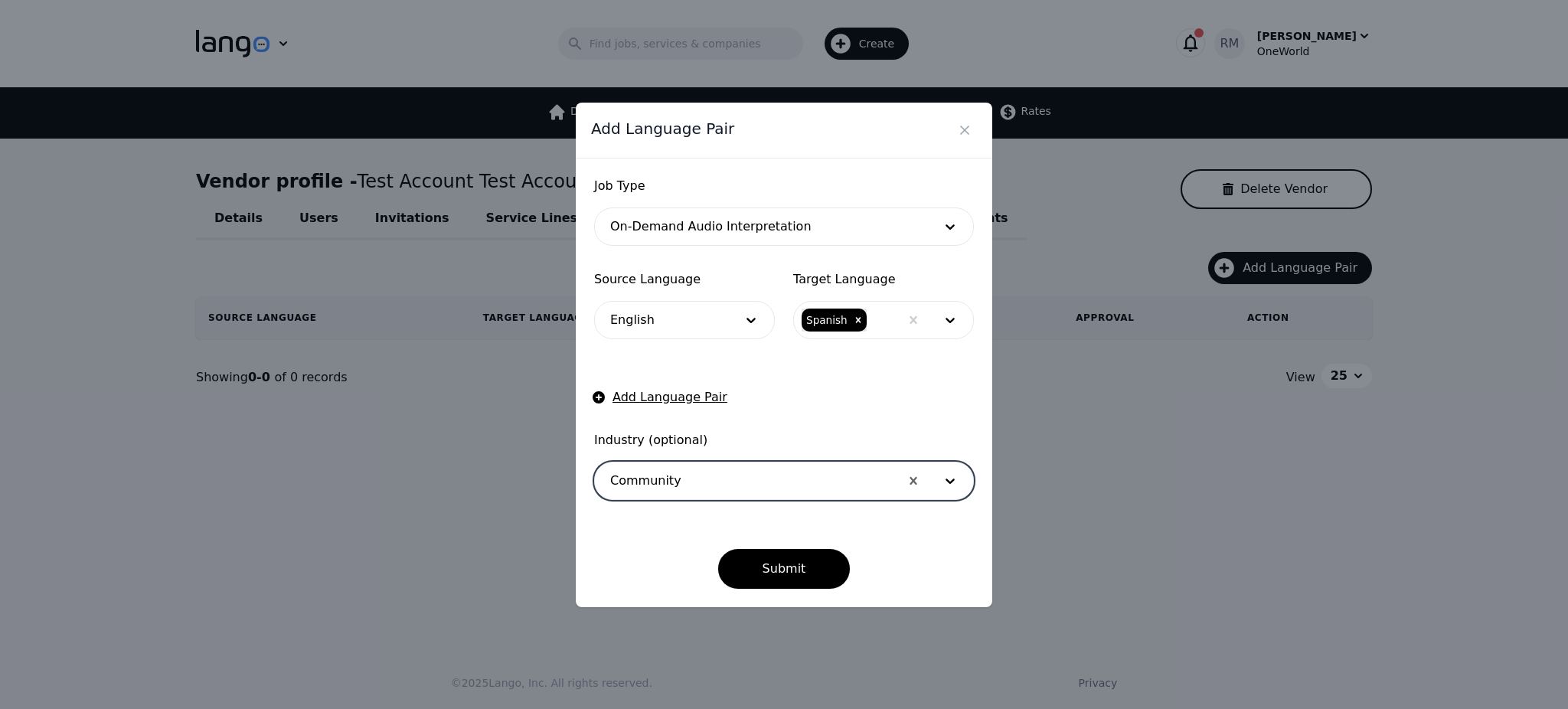
click at [812, 437] on span "Industry (optional)" at bounding box center [784, 440] width 380 height 19
click at [767, 485] on div at bounding box center [748, 481] width 305 height 36
click at [844, 396] on form "Job Type On-Demand Audio Interpretation Source Language English Target Language…" at bounding box center [784, 383] width 380 height 412
click at [697, 398] on button "Add Language Pair" at bounding box center [661, 398] width 133 height 19
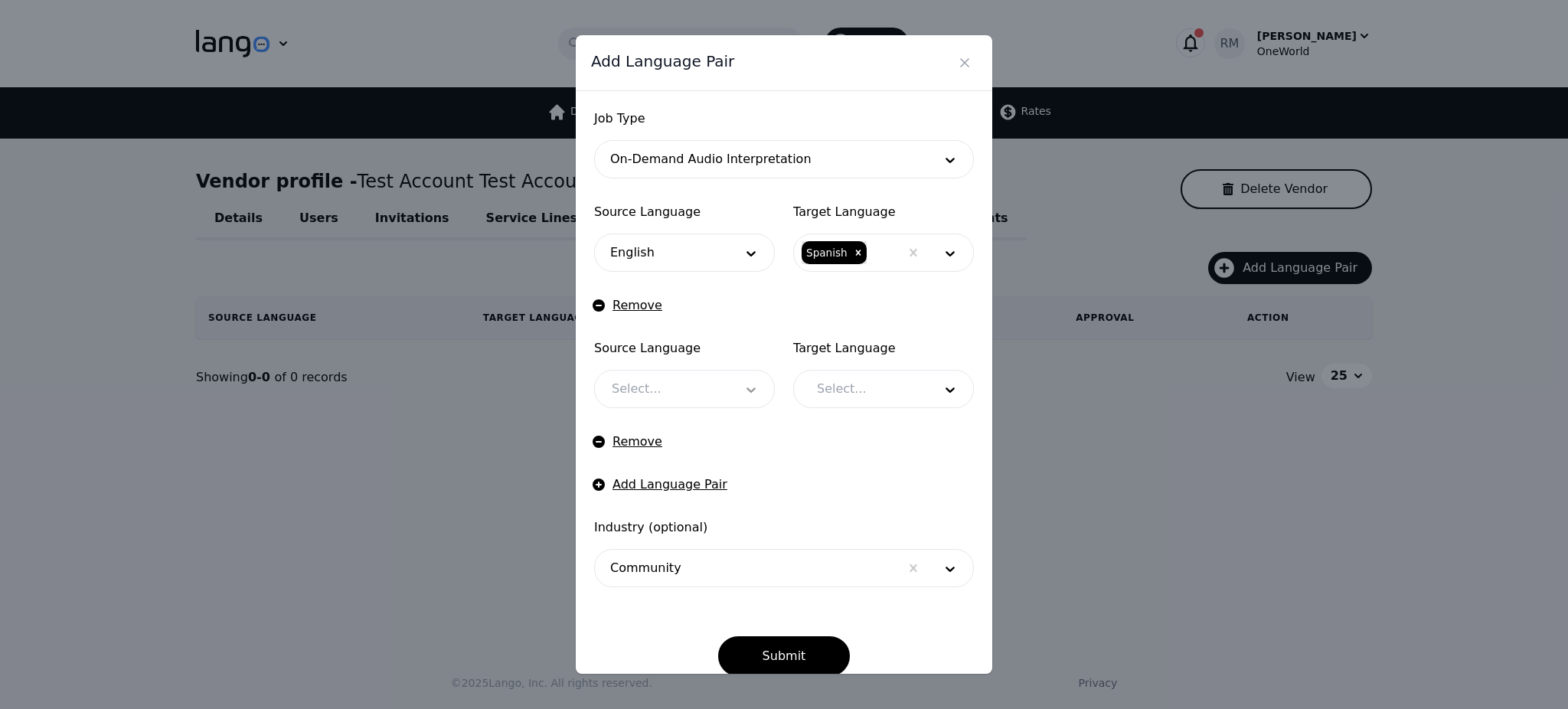
click at [728, 390] on div at bounding box center [751, 389] width 46 height 36
type input "span"
click at [702, 430] on div "Spanish" at bounding box center [681, 433] width 172 height 31
click at [824, 390] on div at bounding box center [864, 389] width 127 height 36
type input "e"
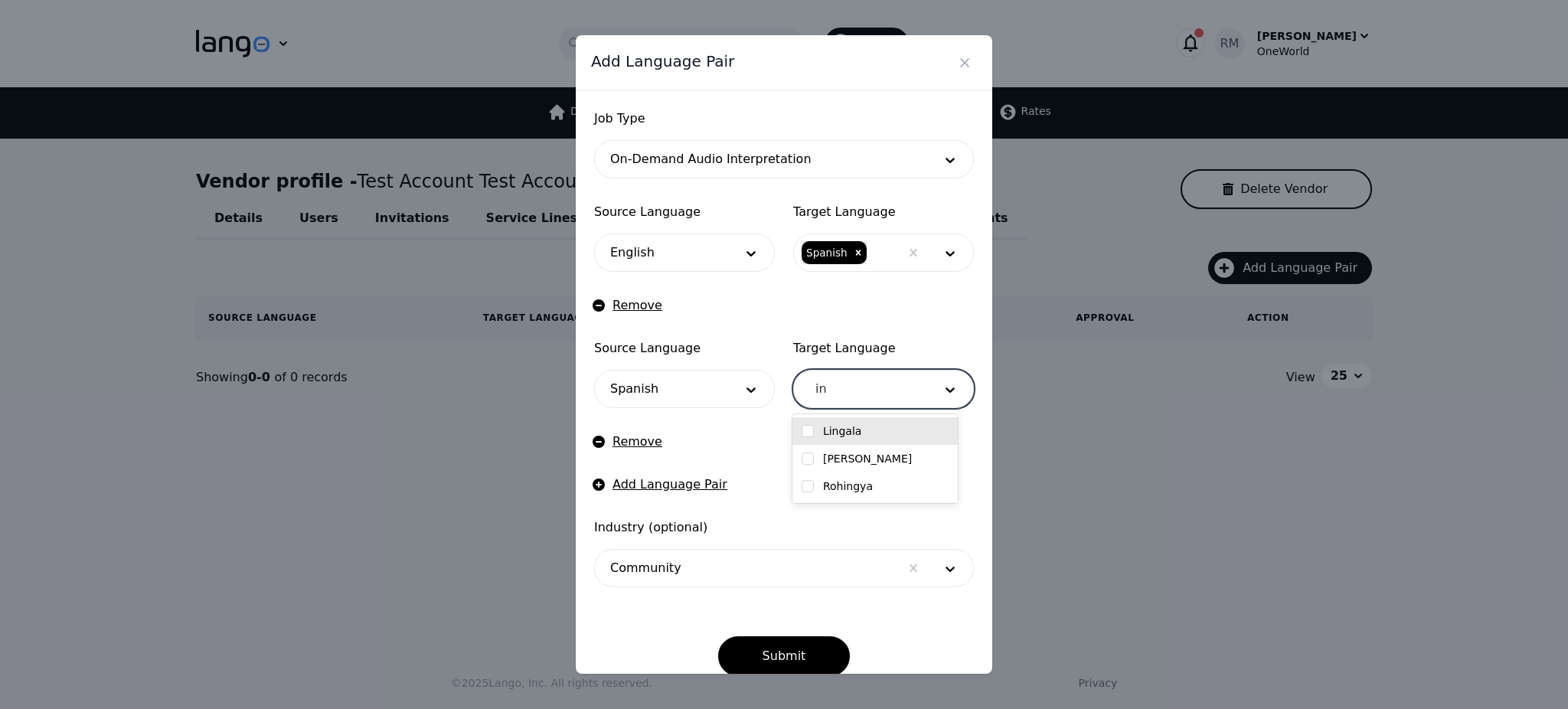
type input "i"
click at [608, 310] on button "Remove" at bounding box center [628, 306] width 68 height 19
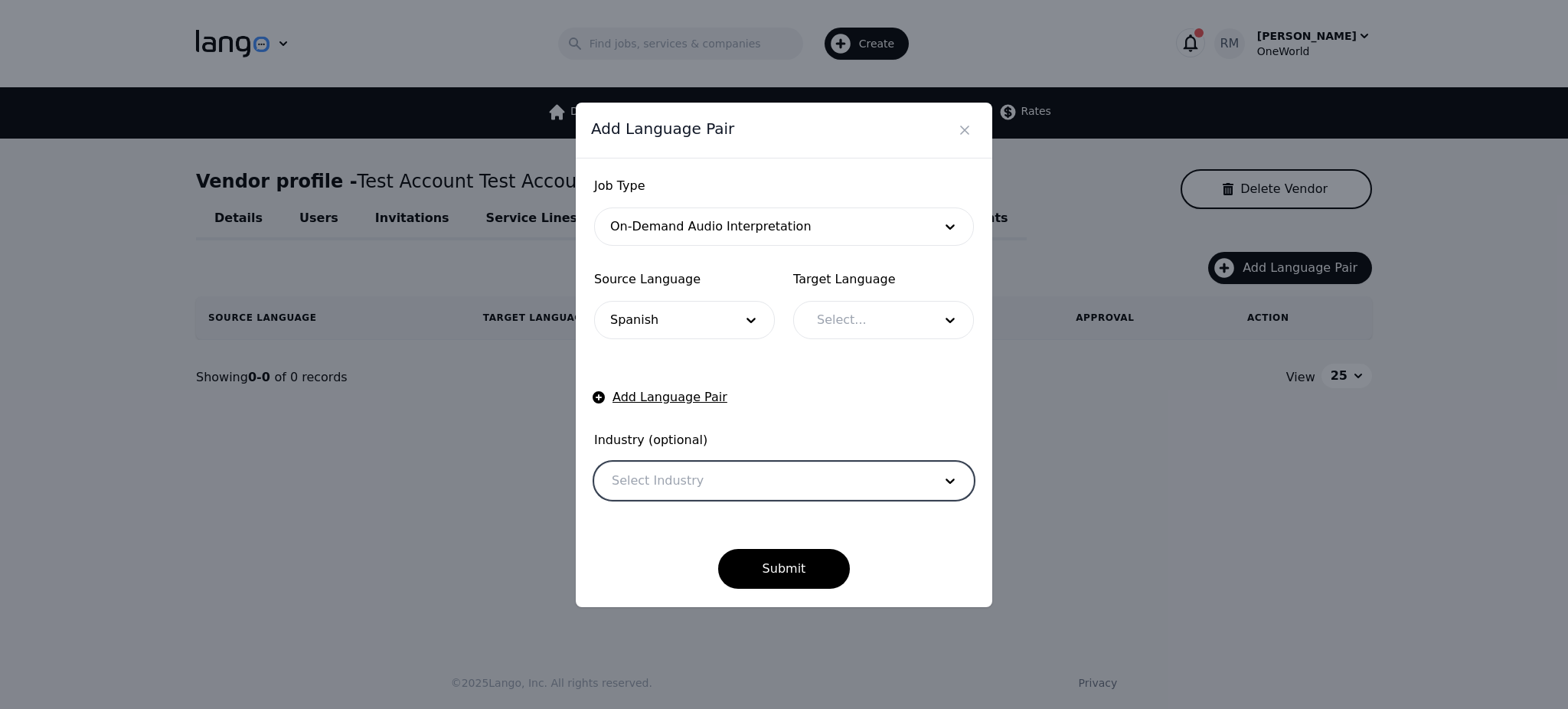
click at [796, 478] on div at bounding box center [761, 481] width 332 height 36
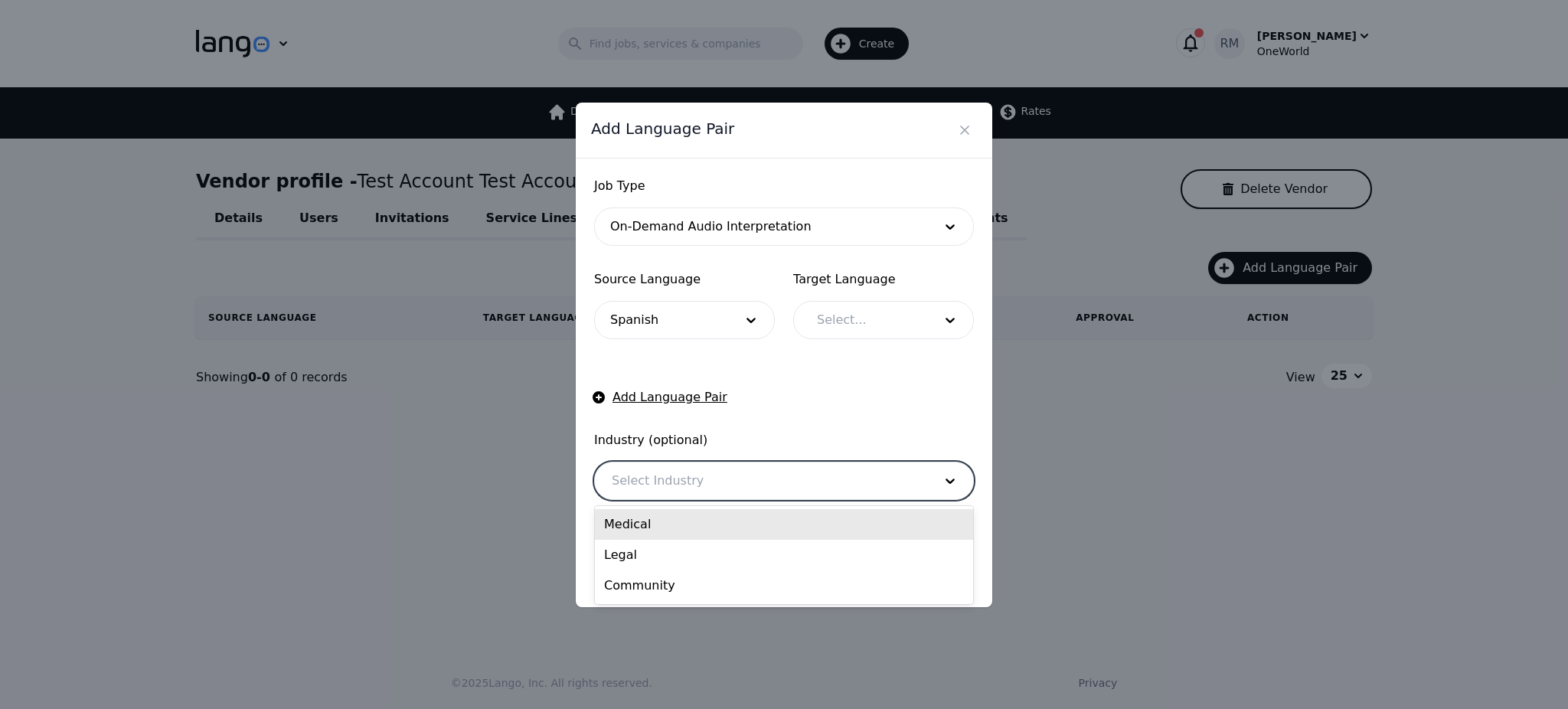
click at [674, 530] on div "Medical" at bounding box center [784, 525] width 378 height 31
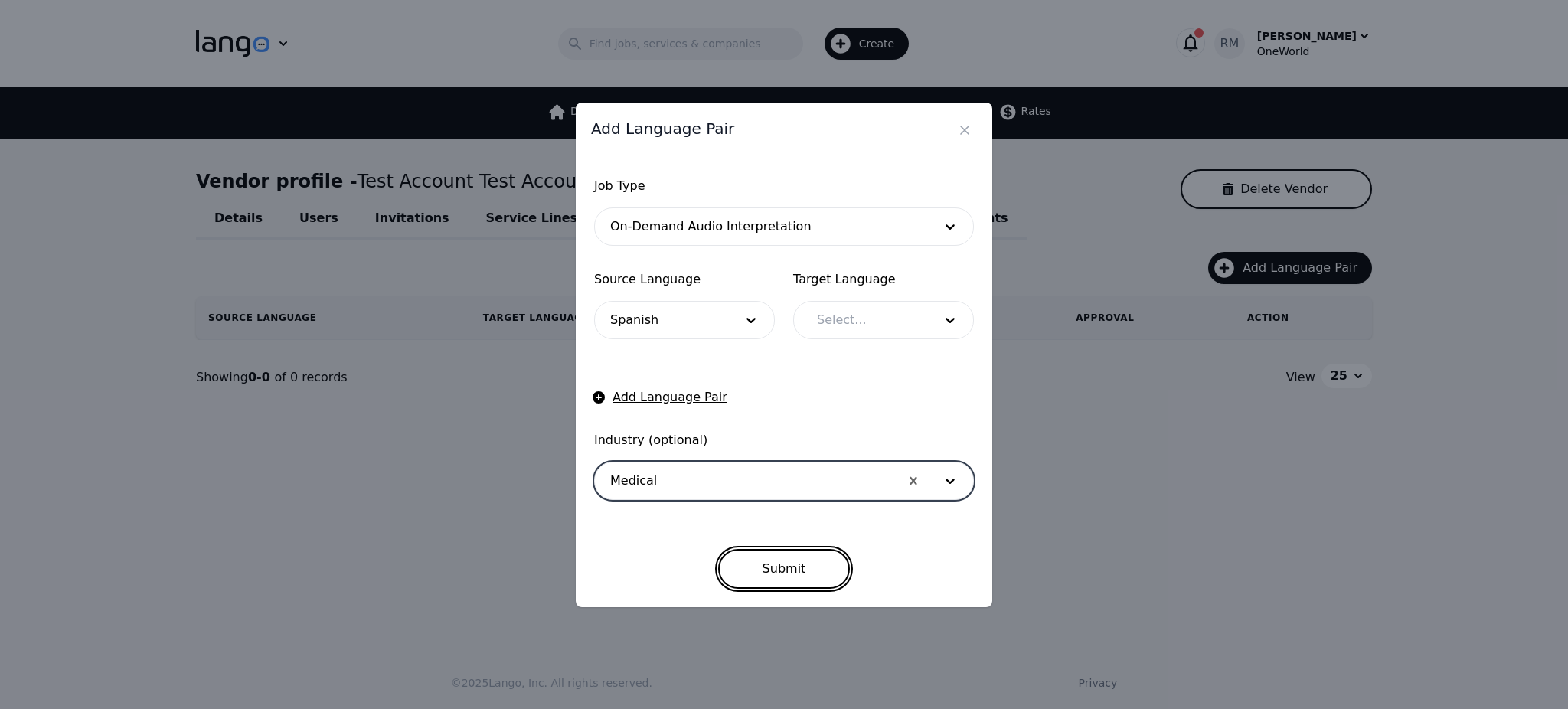
click at [773, 560] on button "Submit" at bounding box center [784, 568] width 132 height 39
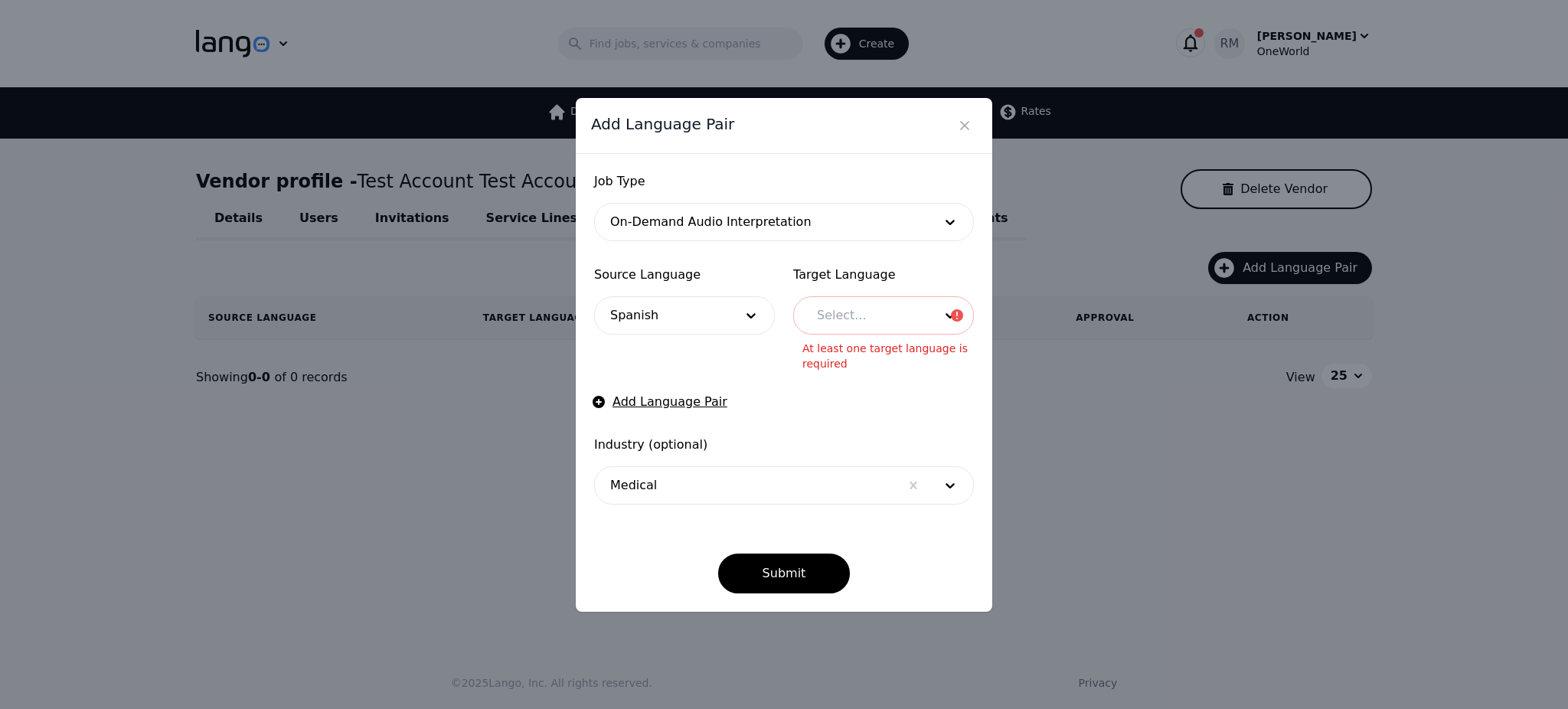
drag, startPoint x: 868, startPoint y: 435, endPoint x: 885, endPoint y: 399, distance: 39.8
click at [868, 434] on form "Job Type On-Demand Audio Interpretation Source Language Spanish Target Language…" at bounding box center [784, 383] width 380 height 421
click at [956, 281] on span "Target Language" at bounding box center [883, 275] width 180 height 19
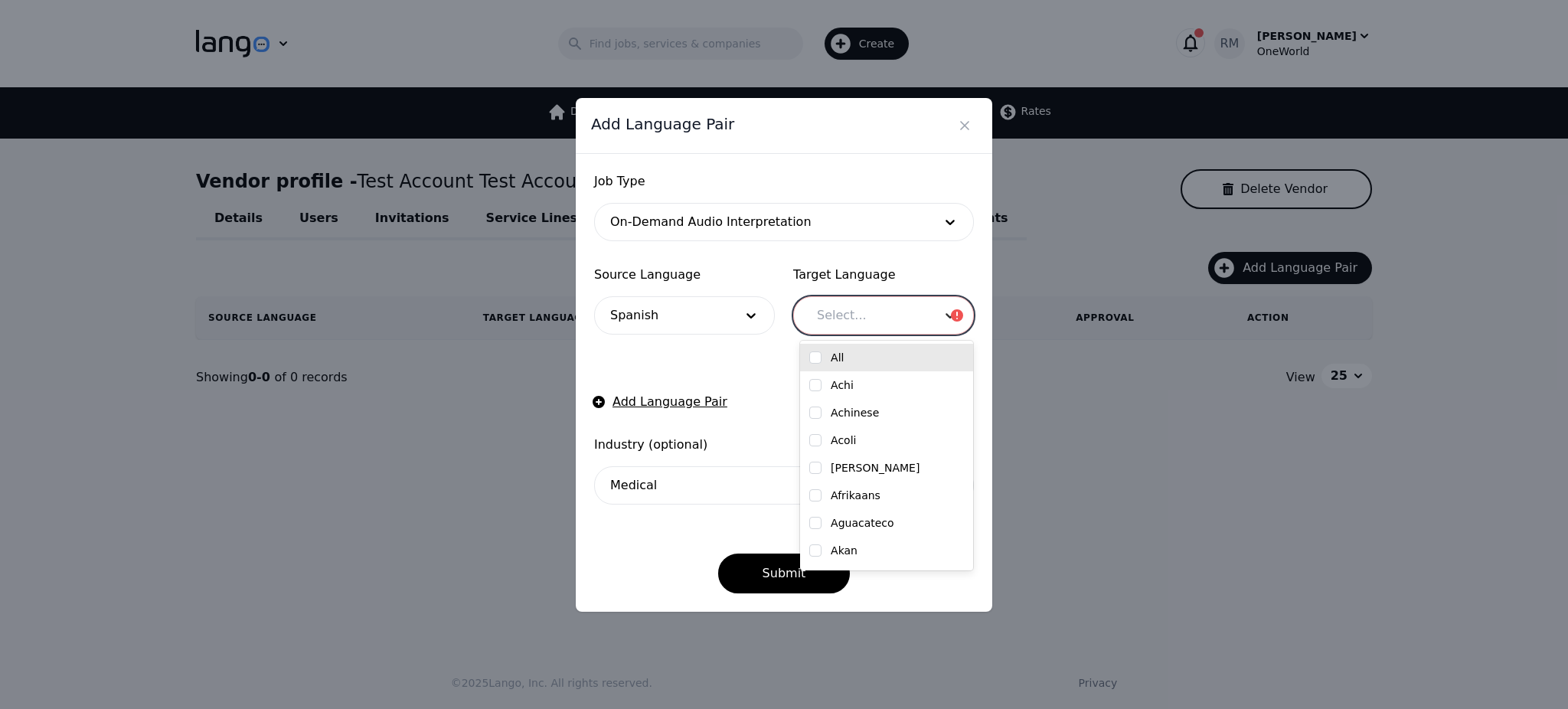
click at [948, 319] on icon at bounding box center [950, 316] width 9 height 5
type input "engl"
click at [892, 348] on div "English" at bounding box center [887, 358] width 173 height 28
checkbox input "true"
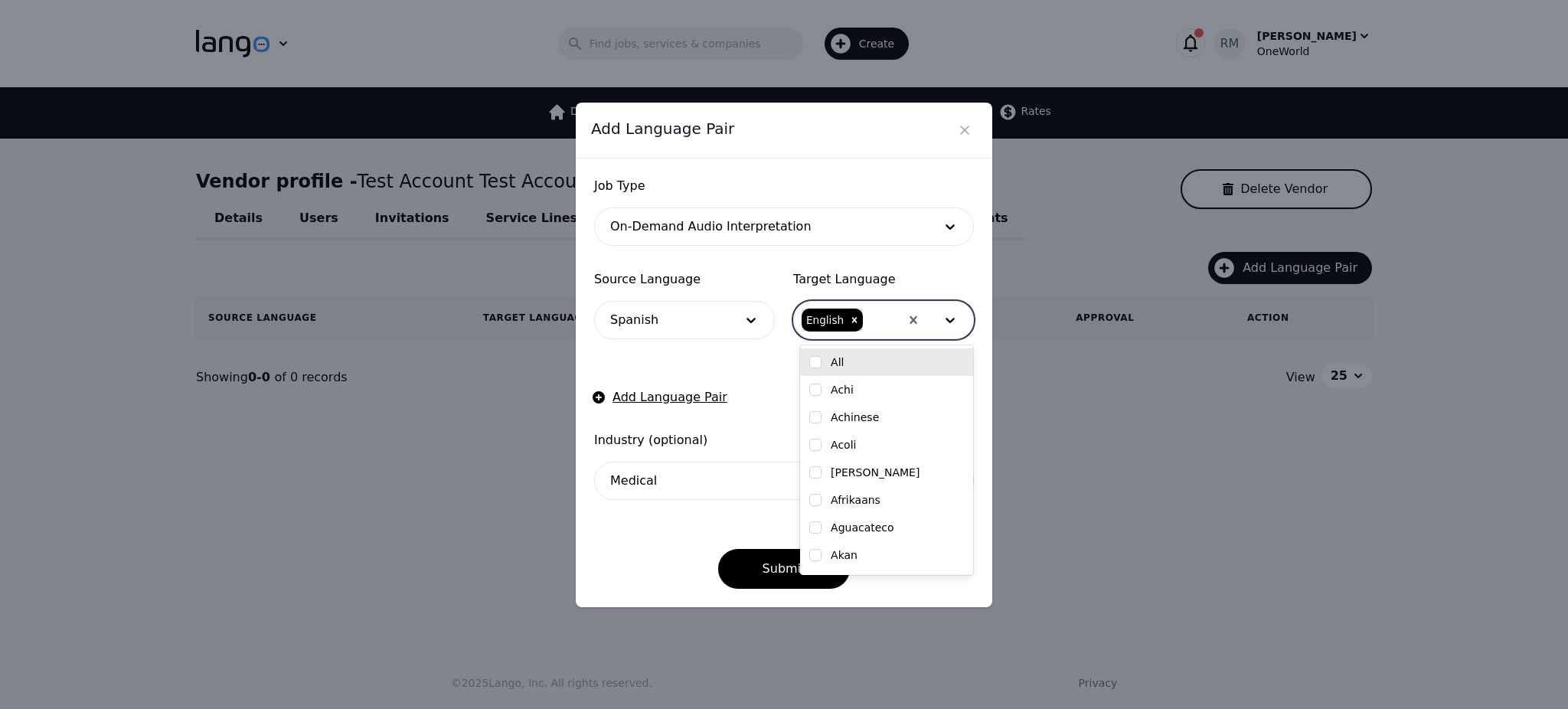
drag, startPoint x: 741, startPoint y: 378, endPoint x: 712, endPoint y: 385, distance: 29.8
click at [741, 378] on form "Job Type On-Demand Audio Interpretation Source Language Spanish Target Language…" at bounding box center [784, 383] width 380 height 412
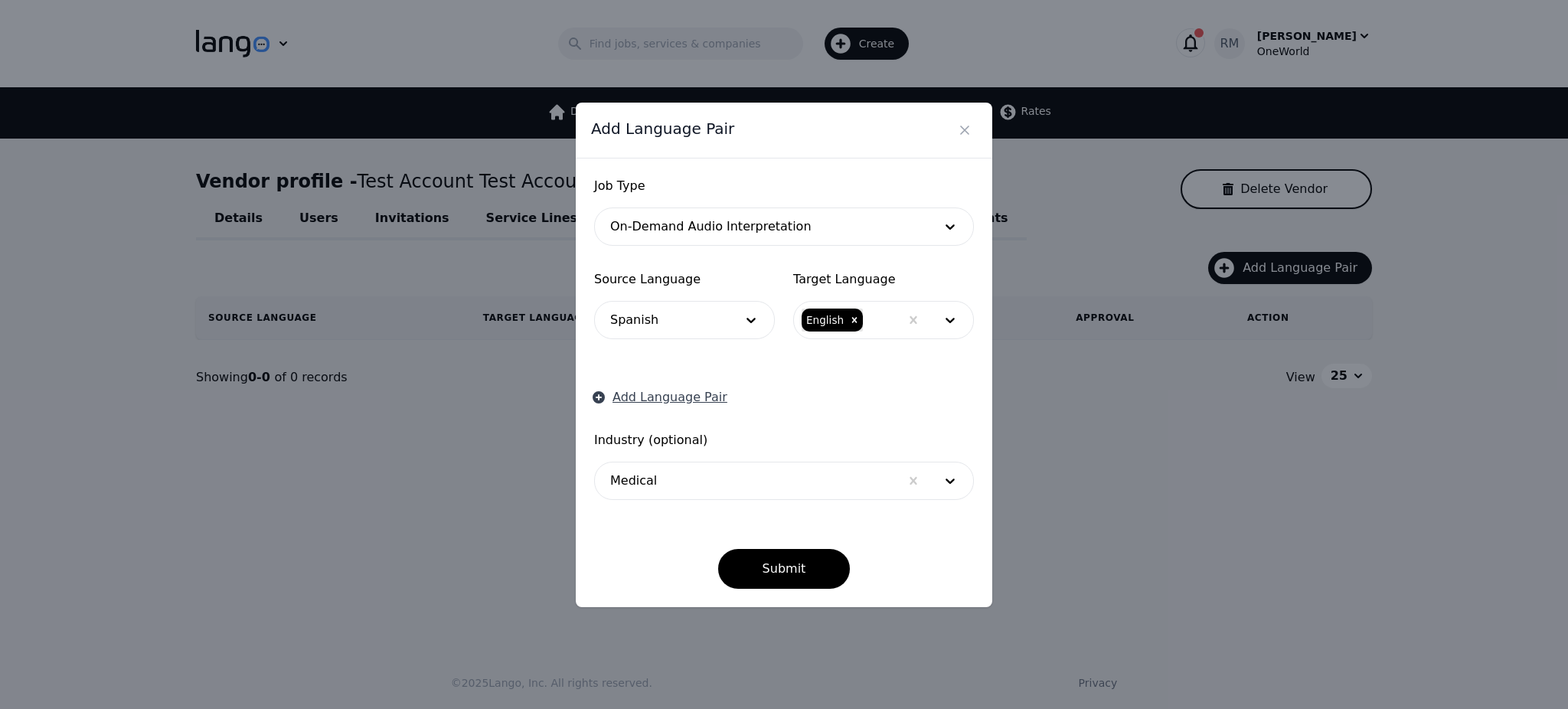
click at [672, 397] on button "Add Language Pair" at bounding box center [661, 398] width 133 height 19
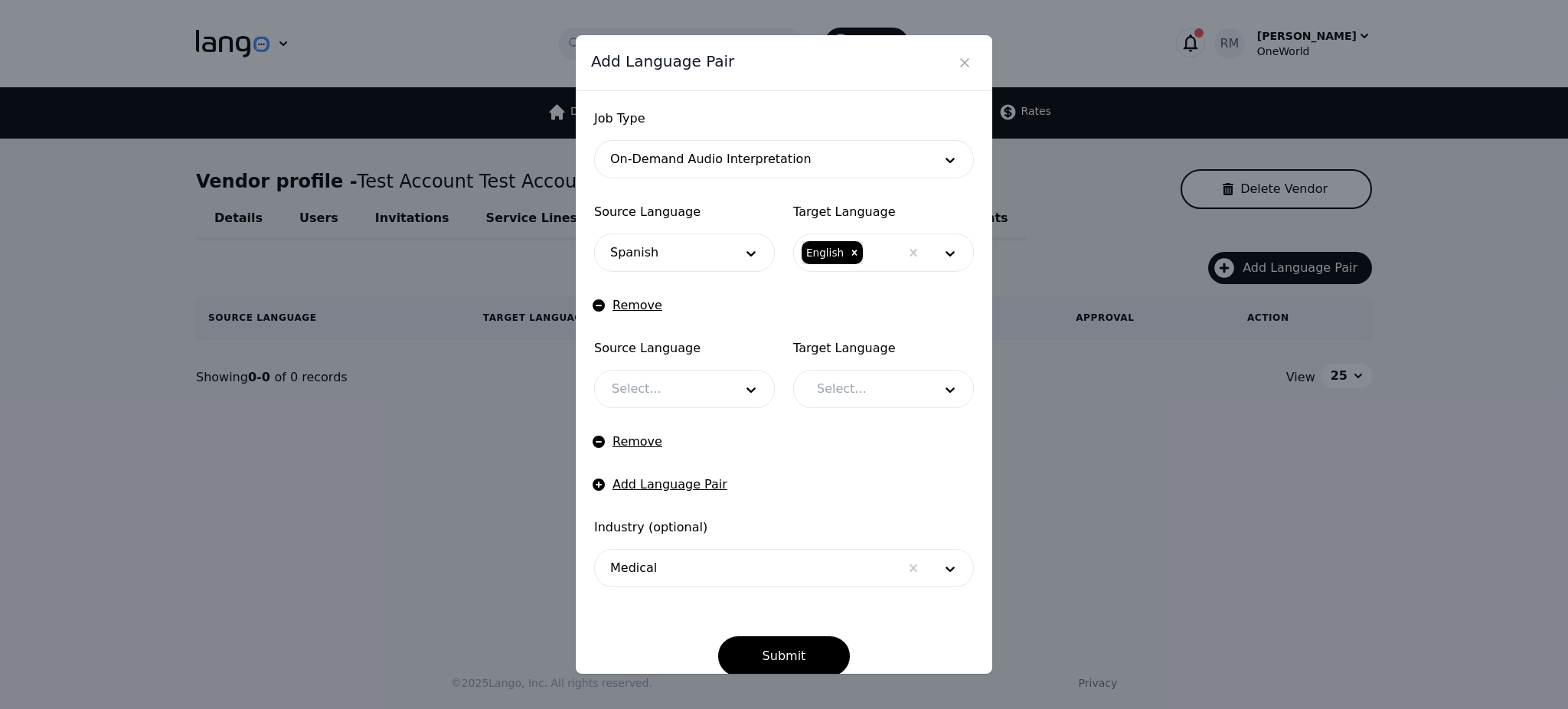
click at [664, 379] on div at bounding box center [662, 389] width 133 height 36
type input "span"
click at [800, 292] on form "Job Type On-Demand Audio Interpretation Source Language Spanish Target Language…" at bounding box center [784, 392] width 380 height 567
click at [748, 258] on icon at bounding box center [751, 254] width 15 height 15
click at [679, 256] on div at bounding box center [662, 252] width 133 height 36
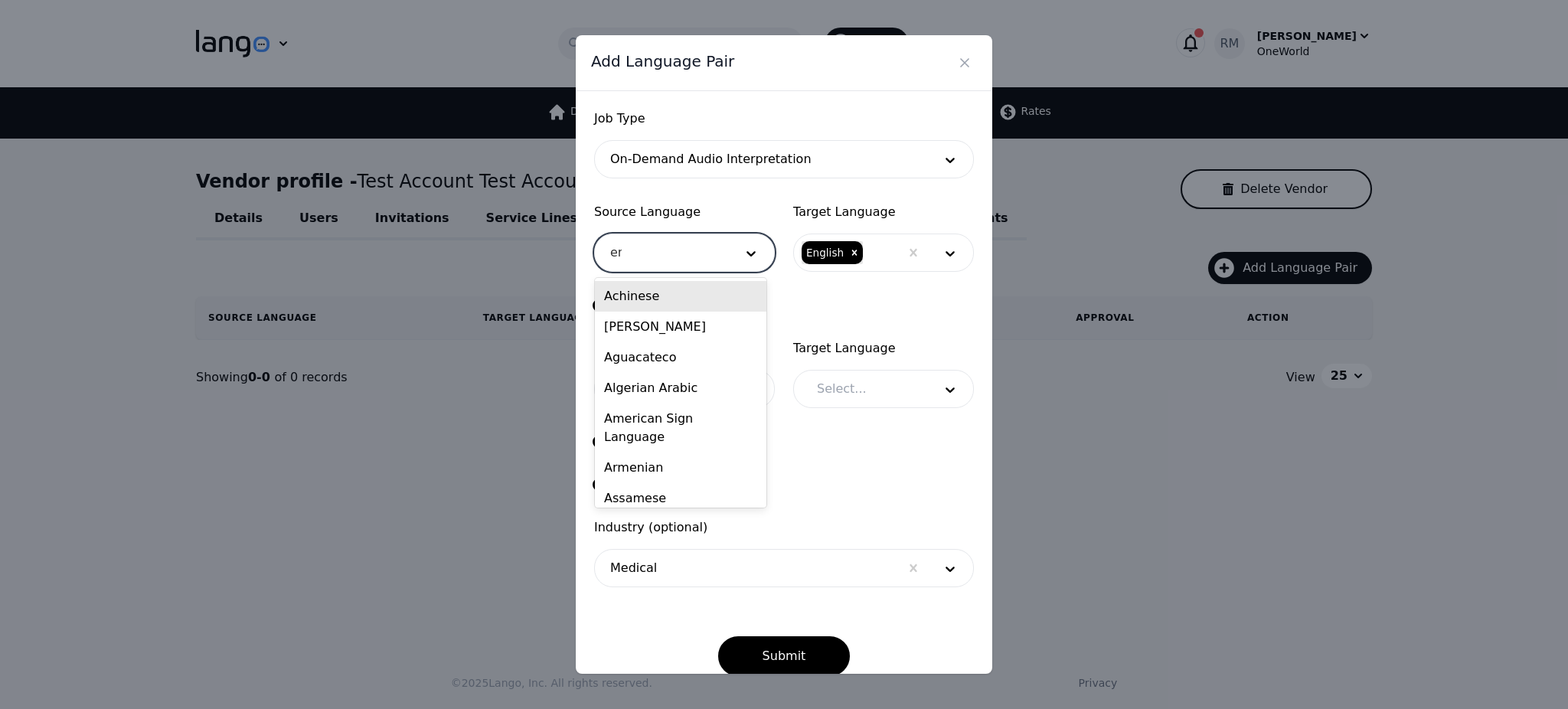
type input "eng"
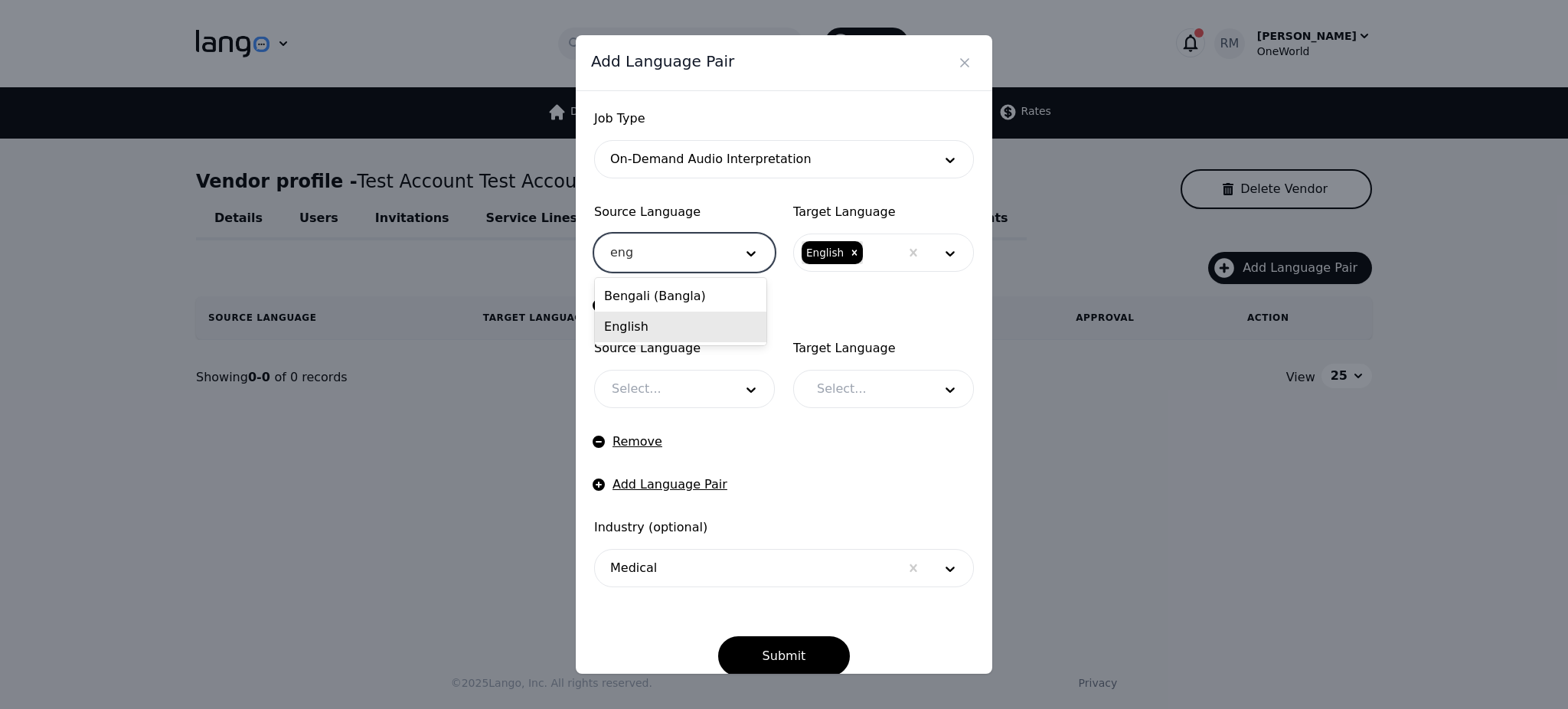
click at [659, 323] on div "English" at bounding box center [681, 327] width 172 height 31
click at [849, 250] on icon "Remove English" at bounding box center [854, 253] width 11 height 11
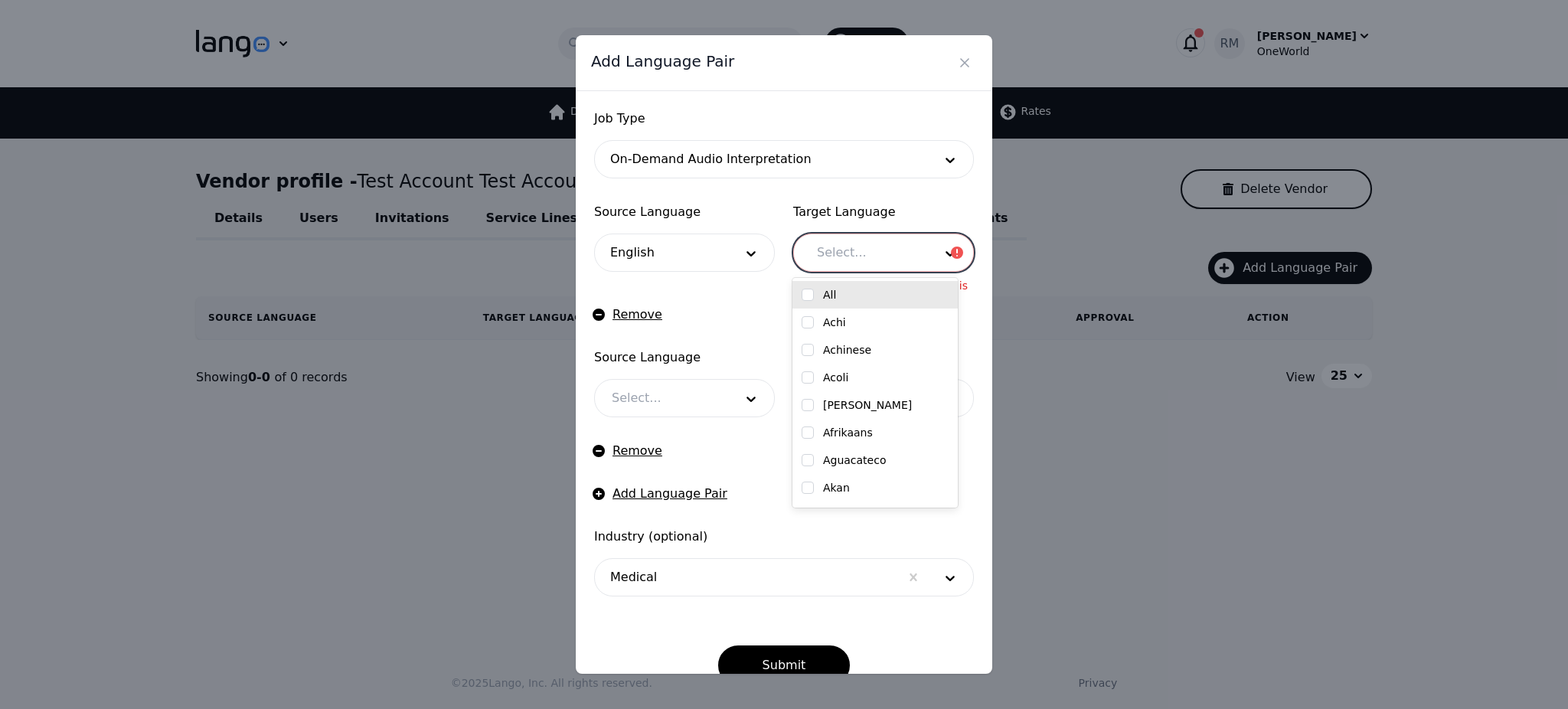
click at [846, 255] on div at bounding box center [864, 252] width 127 height 36
type input "span"
click at [847, 292] on label "Spanish" at bounding box center [844, 295] width 42 height 15
checkbox input "true"
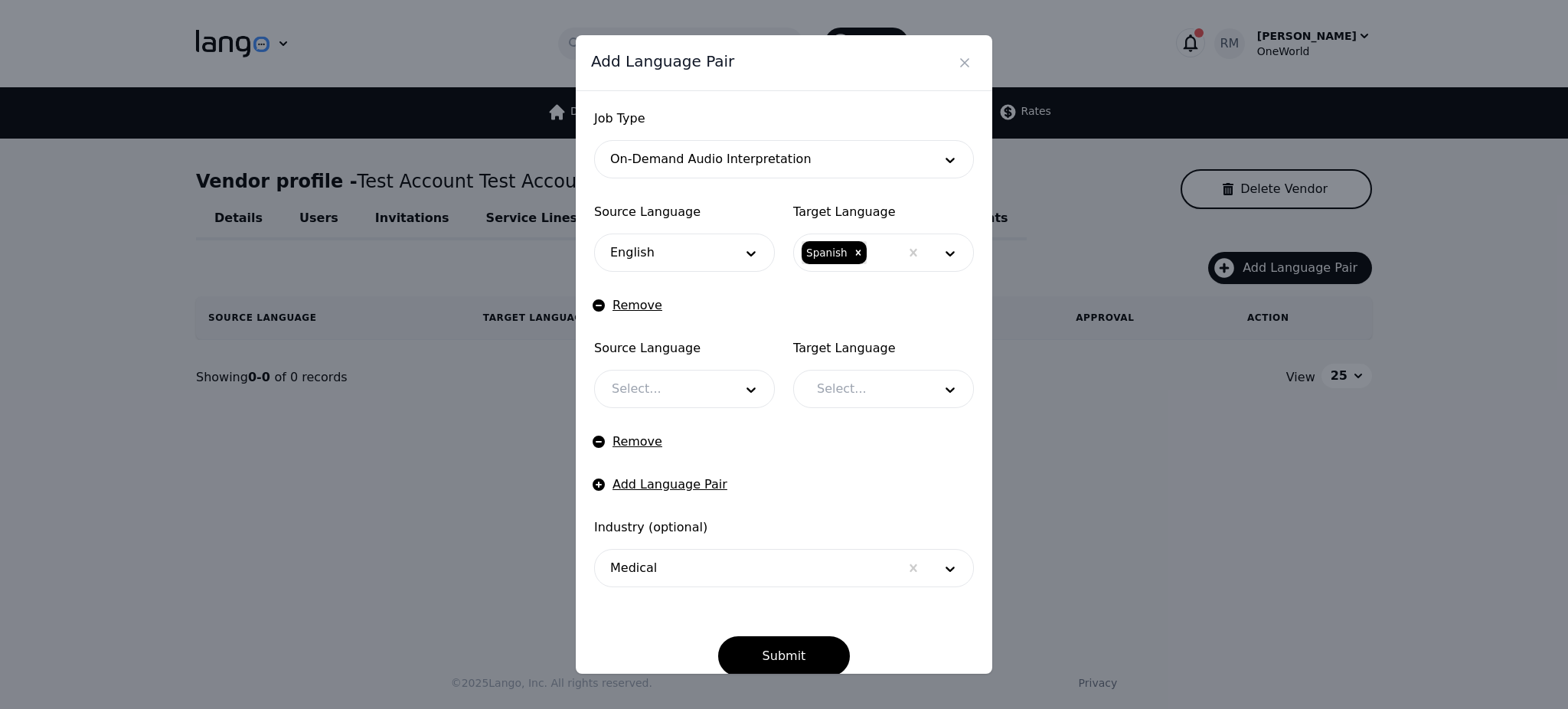
click at [762, 442] on div "Remove" at bounding box center [784, 442] width 380 height 19
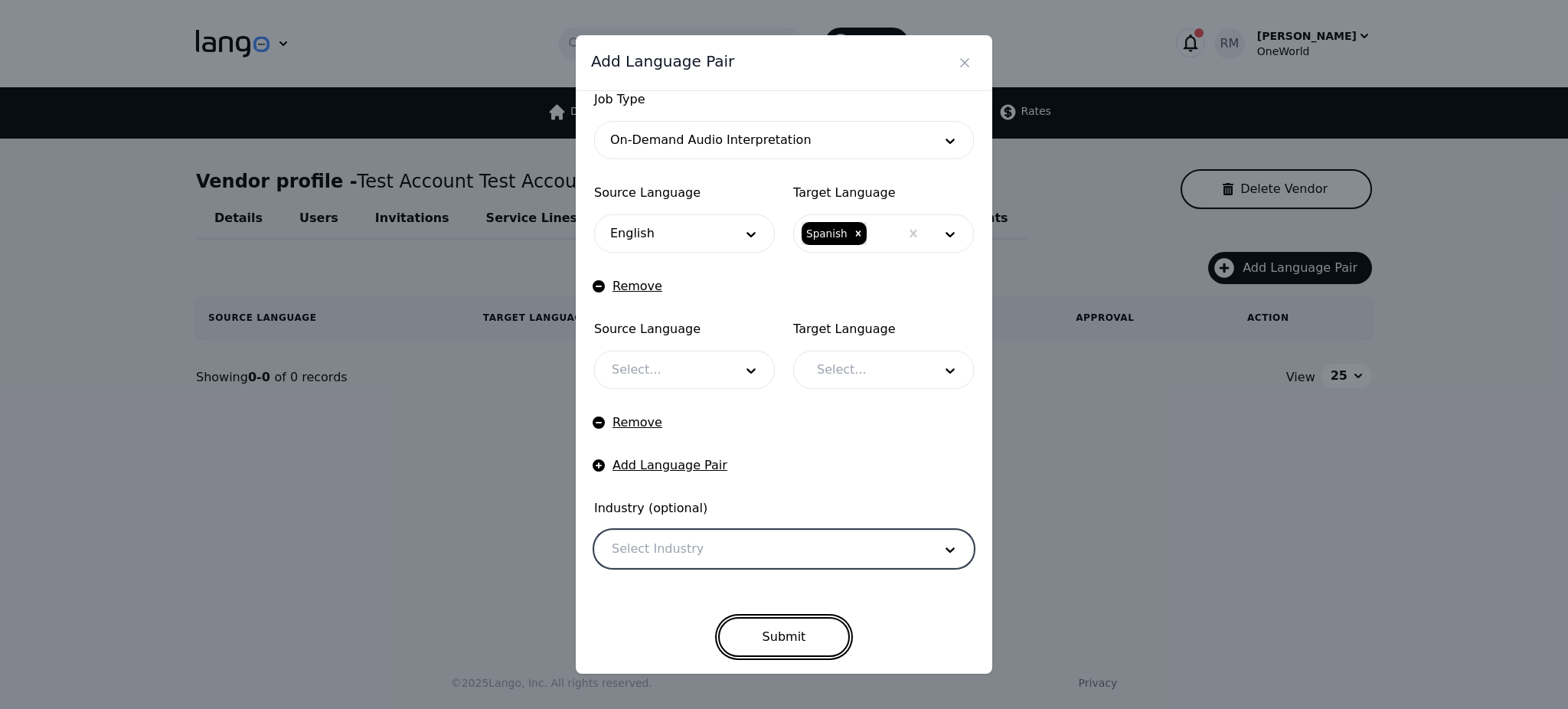
click at [802, 619] on button "Submit" at bounding box center [784, 636] width 132 height 39
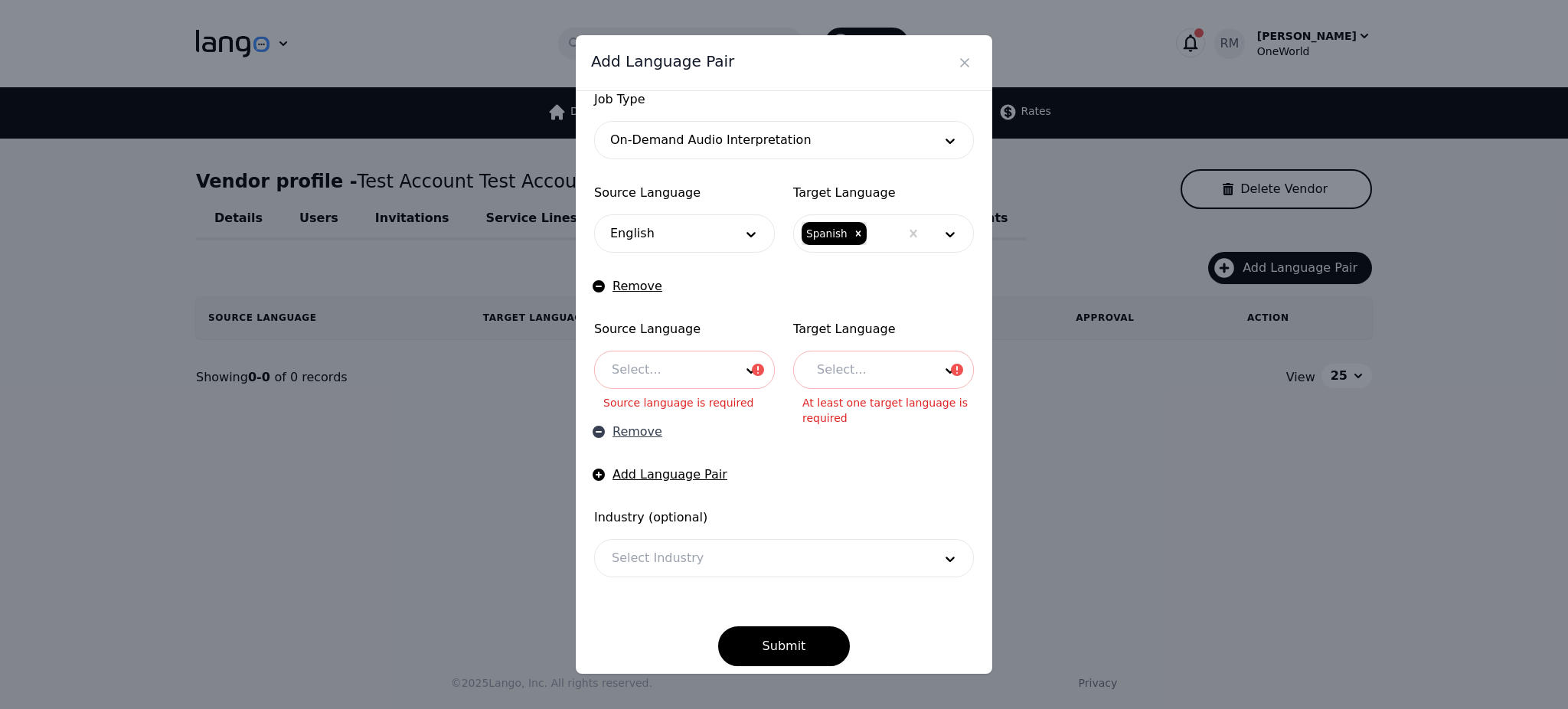
click at [632, 430] on button "Remove" at bounding box center [628, 432] width 68 height 19
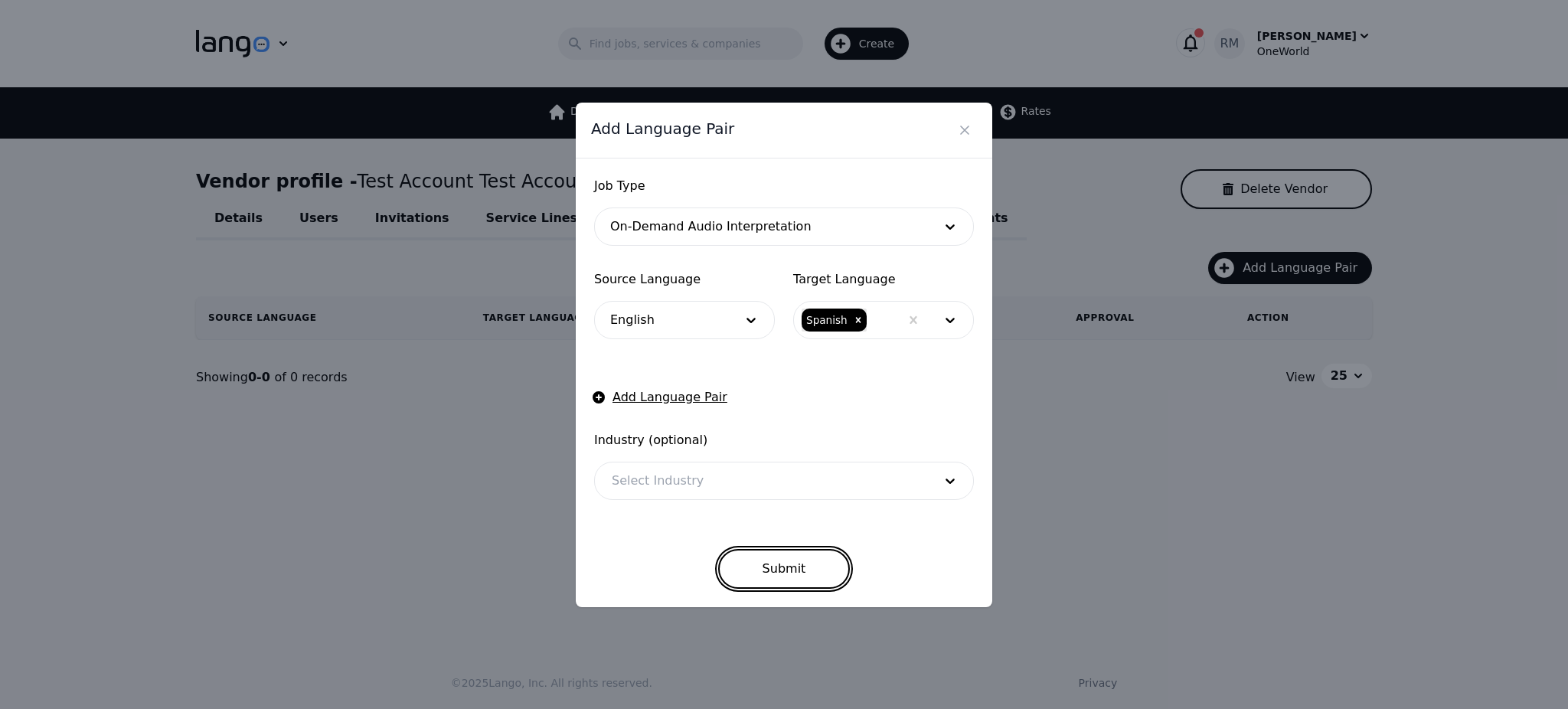
click at [792, 561] on button "Submit" at bounding box center [784, 568] width 132 height 39
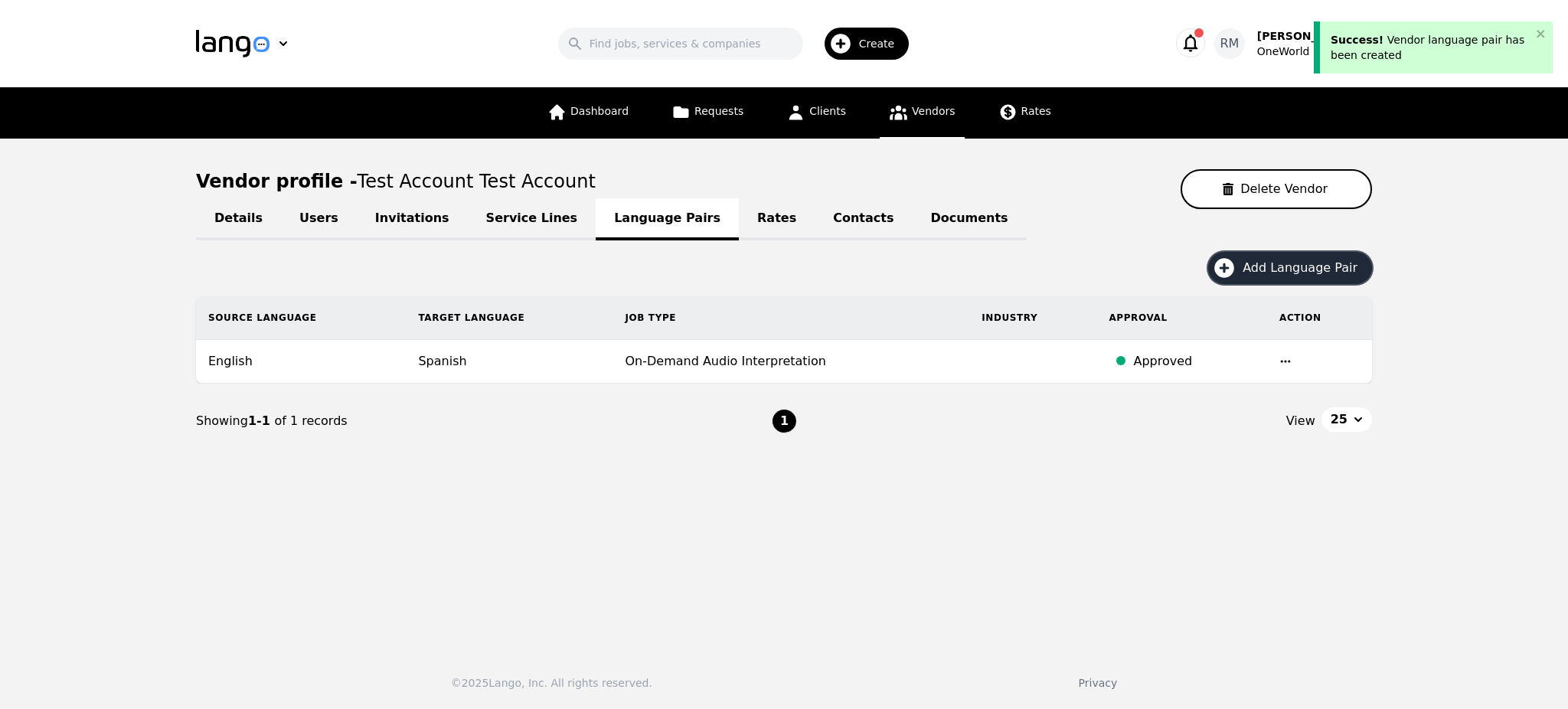
click at [1282, 262] on span "Add Language Pair" at bounding box center [1306, 268] width 125 height 19
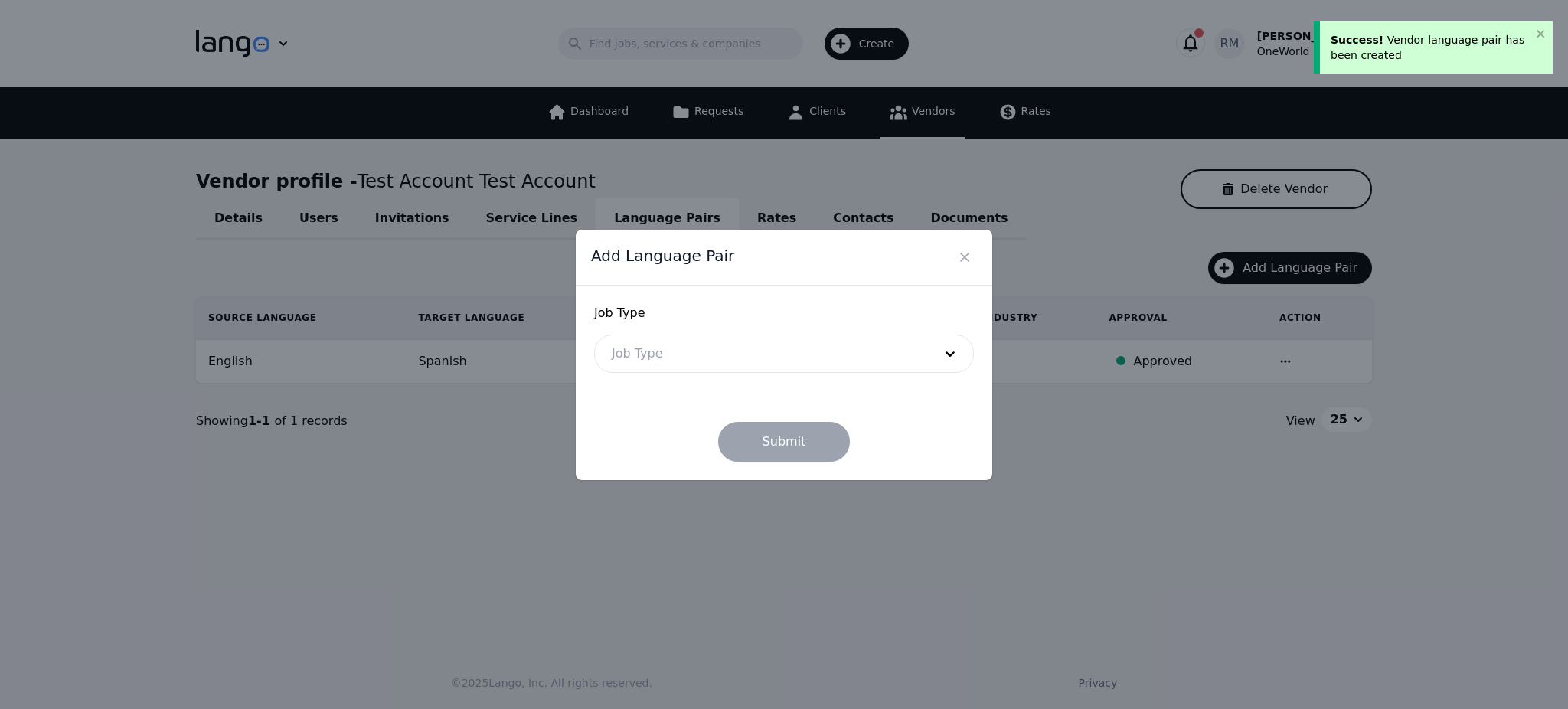
drag, startPoint x: 752, startPoint y: 339, endPoint x: 758, endPoint y: 351, distance: 13.4
click at [753, 346] on div at bounding box center [761, 353] width 332 height 36
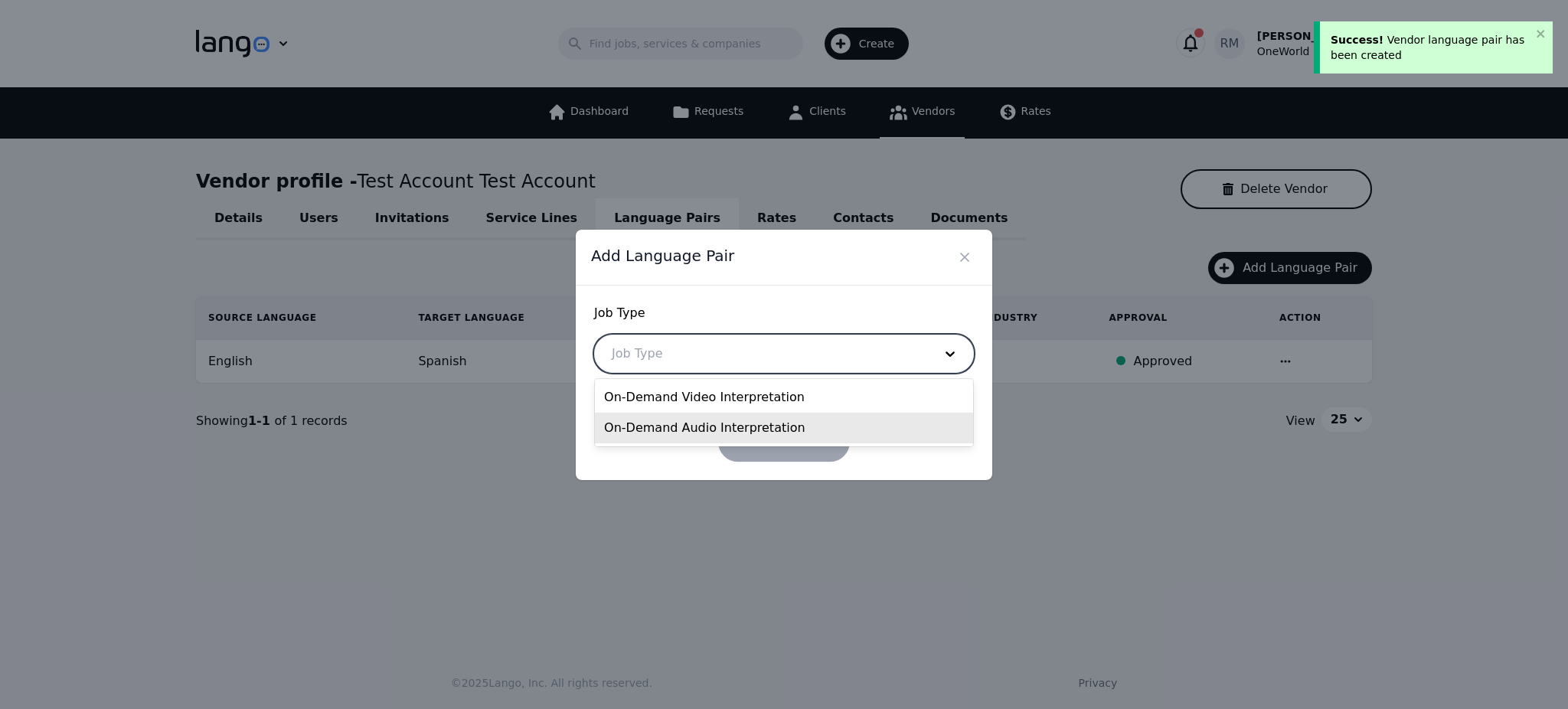
click at [742, 425] on div "On-Demand Audio Interpretation" at bounding box center [784, 428] width 378 height 31
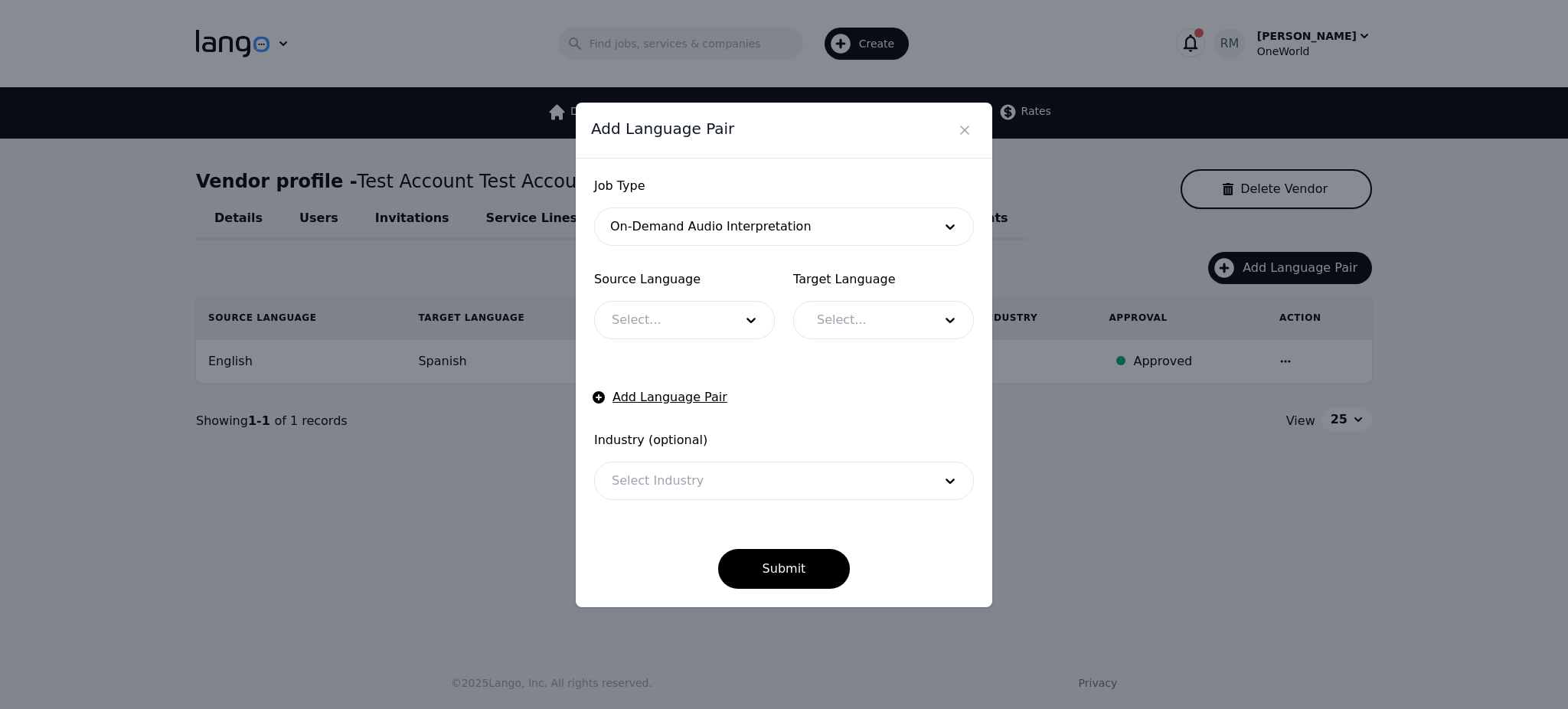
click at [969, 128] on icon "Close" at bounding box center [965, 130] width 15 height 15
